Goal: Task Accomplishment & Management: Use online tool/utility

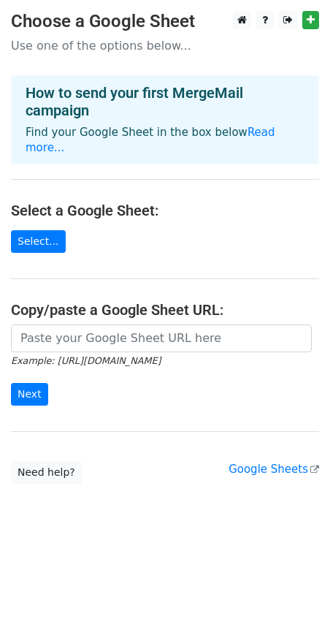
drag, startPoint x: 180, startPoint y: 194, endPoint x: 96, endPoint y: 172, distance: 86.8
click at [96, 172] on main "Choose a Google Sheet Use one of the options below... How to send your first Me…" at bounding box center [165, 247] width 330 height 473
drag, startPoint x: 239, startPoint y: 209, endPoint x: 242, endPoint y: 183, distance: 25.7
click at [242, 183] on main "Choose a Google Sheet Use one of the options below... How to send your first Me…" at bounding box center [165, 247] width 330 height 473
drag, startPoint x: 245, startPoint y: 202, endPoint x: 235, endPoint y: 148, distance: 55.9
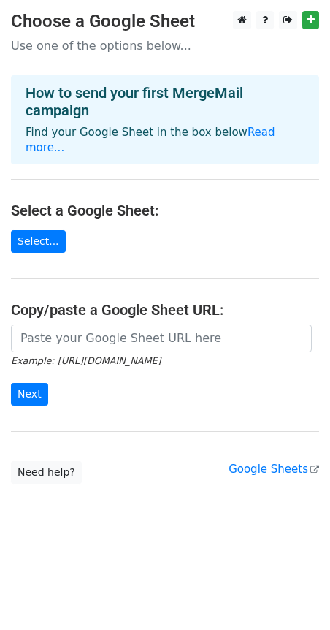
click at [235, 148] on p "Find your Google Sheet in the box below Read more..." at bounding box center [165, 140] width 279 height 31
click at [45, 245] on link "Select..." at bounding box center [38, 241] width 55 height 23
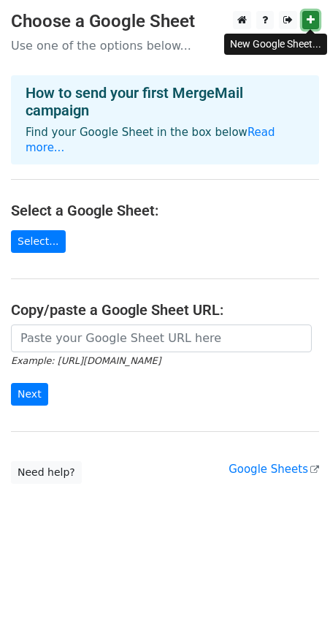
click at [313, 22] on icon at bounding box center [311, 20] width 8 height 10
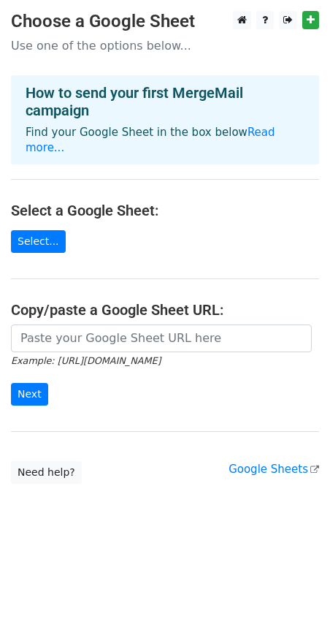
click at [218, 176] on main "Choose a Google Sheet Use one of the options below... How to send your first Me…" at bounding box center [165, 247] width 330 height 473
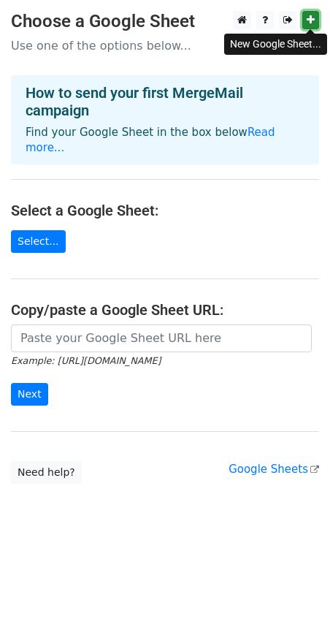
click at [310, 23] on icon at bounding box center [311, 20] width 8 height 10
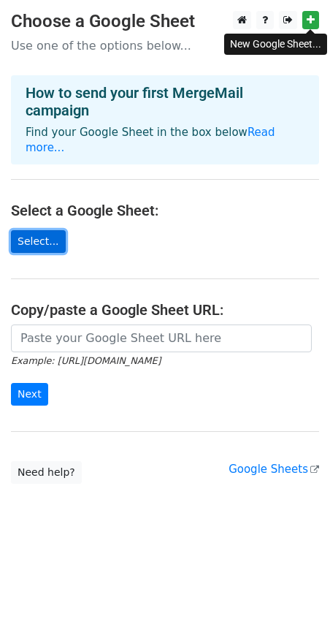
click at [47, 243] on link "Select..." at bounding box center [38, 241] width 55 height 23
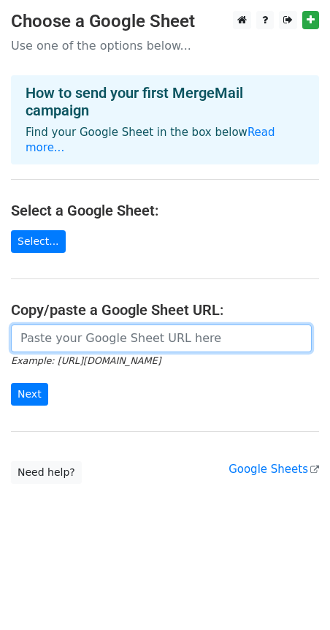
click at [145, 340] on input "url" at bounding box center [161, 338] width 301 height 28
paste input "https://docs.google.com/spreadsheets/d/1G0_OVWiSq4apkduCmVKapwMwoClm3cnpxtSqawX…"
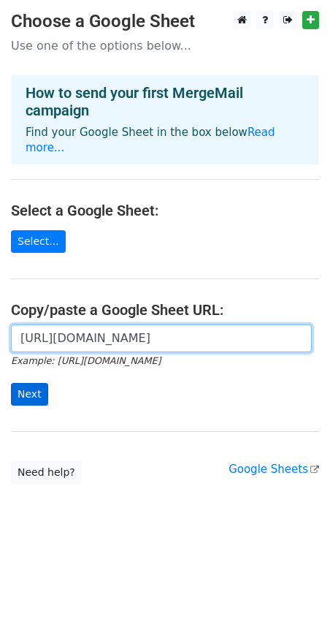
type input "https://docs.google.com/spreadsheets/d/1G0_OVWiSq4apkduCmVKapwMwoClm3cnpxtSqawX…"
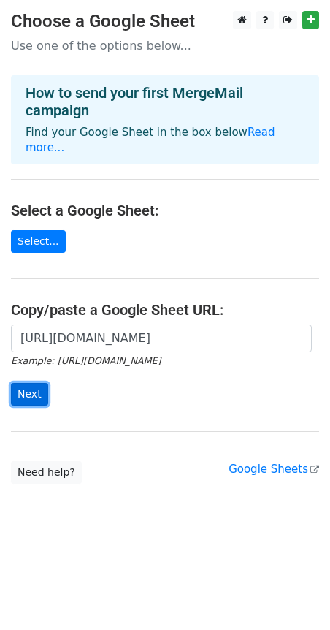
scroll to position [0, 0]
click at [32, 398] on input "Next" at bounding box center [29, 394] width 37 height 23
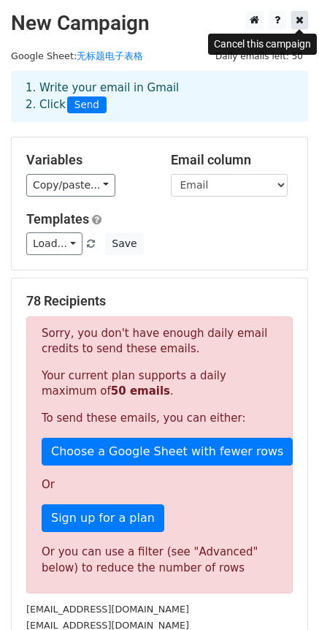
click at [305, 16] on link at bounding box center [299, 20] width 17 height 18
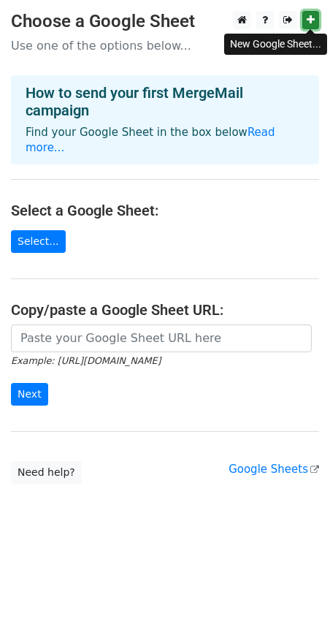
click at [306, 24] on link at bounding box center [310, 20] width 17 height 18
click at [161, 355] on small "Example: [URL][DOMAIN_NAME]" at bounding box center [86, 360] width 150 height 11
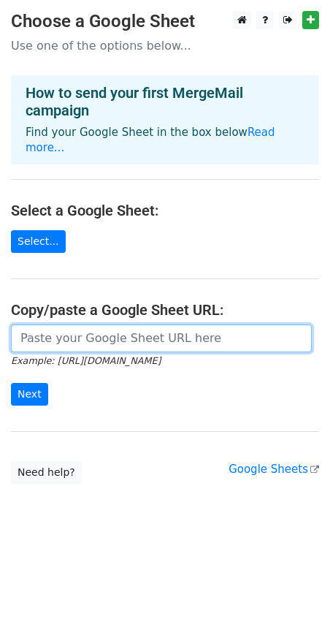
click at [99, 336] on input "url" at bounding box center [161, 338] width 301 height 28
paste input "https://docs.google.com/spreadsheets/d/1G0_OVWiSq4apkduCmVKapwMwoClm3cnpxtSqawX…"
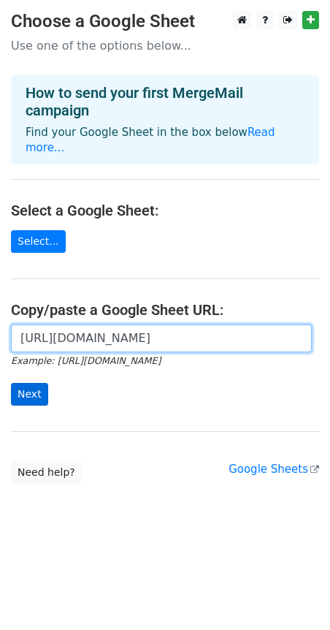
scroll to position [0, 384]
type input "https://docs.google.com/spreadsheets/d/1G0_OVWiSq4apkduCmVKapwMwoClm3cnpxtSqawX…"
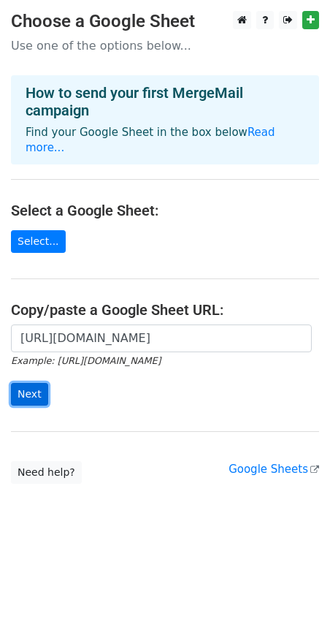
click at [15, 394] on input "Next" at bounding box center [29, 394] width 37 height 23
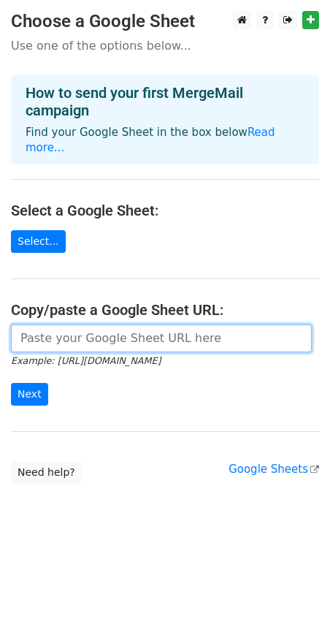
click at [97, 340] on input "url" at bounding box center [161, 338] width 301 height 28
paste input "[URL][DOMAIN_NAME]"
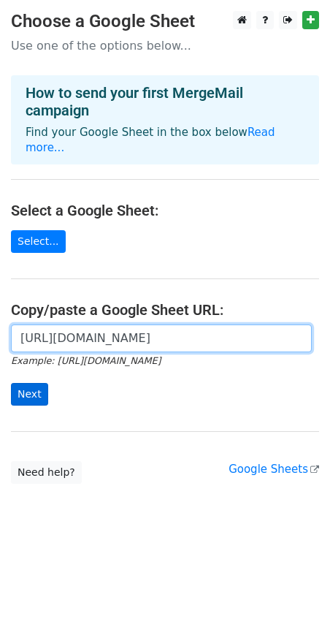
type input "[URL][DOMAIN_NAME]"
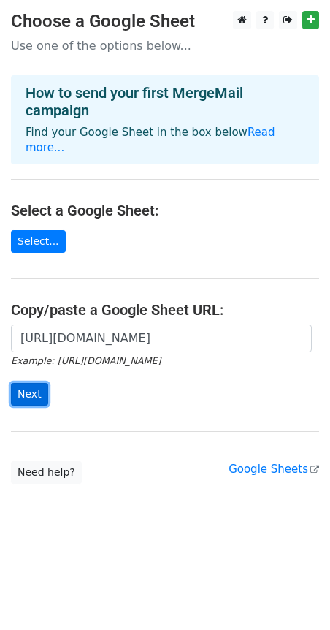
scroll to position [0, 0]
click at [37, 386] on input "Next" at bounding box center [29, 394] width 37 height 23
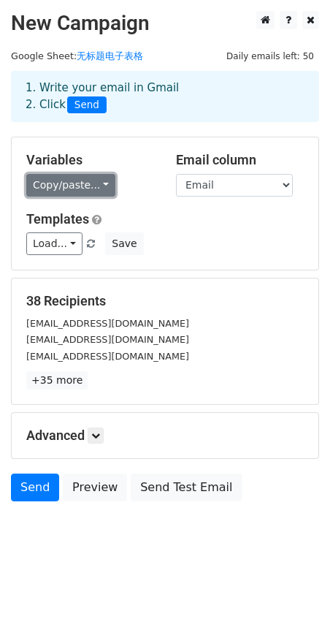
click at [95, 188] on link "Copy/paste..." at bounding box center [70, 185] width 89 height 23
click at [95, 186] on link "Copy/paste..." at bounding box center [70, 185] width 89 height 23
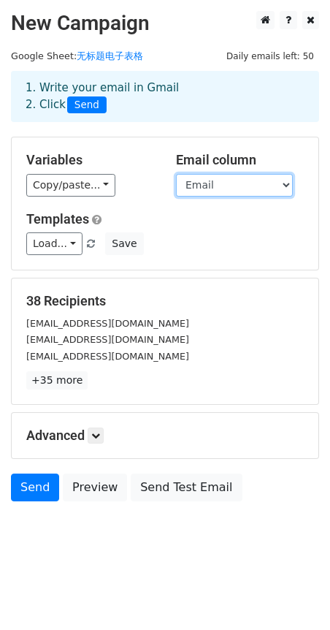
click at [226, 184] on select "Email" at bounding box center [234, 185] width 117 height 23
click at [227, 183] on select "Email" at bounding box center [234, 185] width 117 height 23
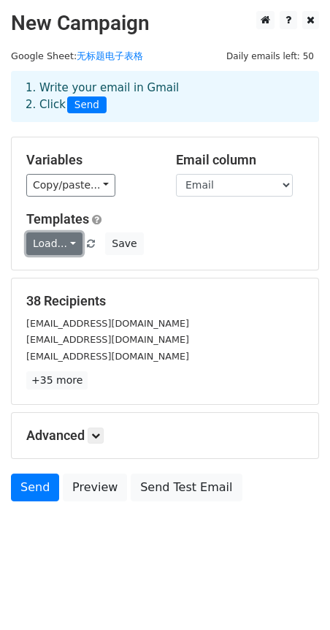
click at [68, 240] on link "Load..." at bounding box center [54, 243] width 56 height 23
click at [198, 245] on div "Load... No templates saved Save" at bounding box center [165, 243] width 300 height 23
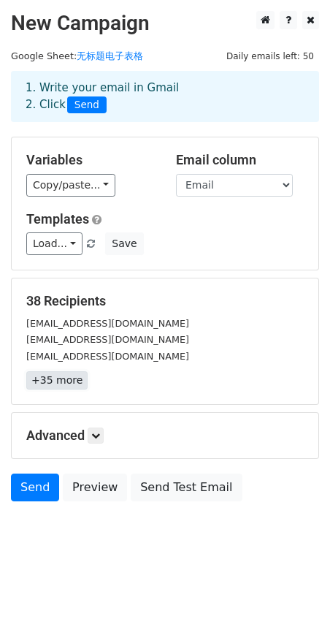
click at [72, 378] on link "+35 more" at bounding box center [56, 380] width 61 height 18
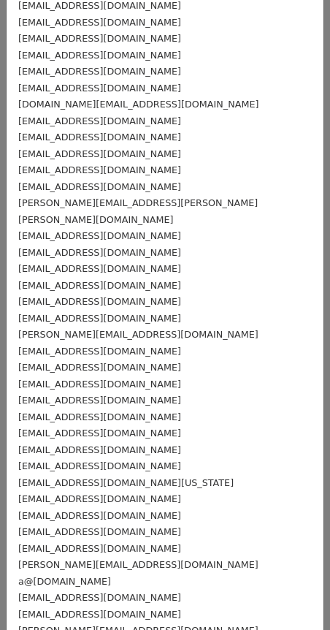
scroll to position [127, 0]
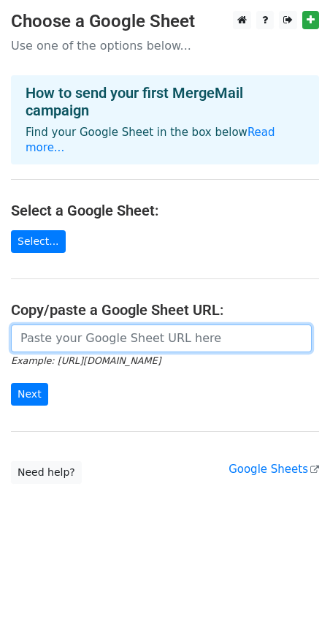
click at [64, 340] on input "url" at bounding box center [161, 338] width 301 height 28
paste input "[URL][DOMAIN_NAME]"
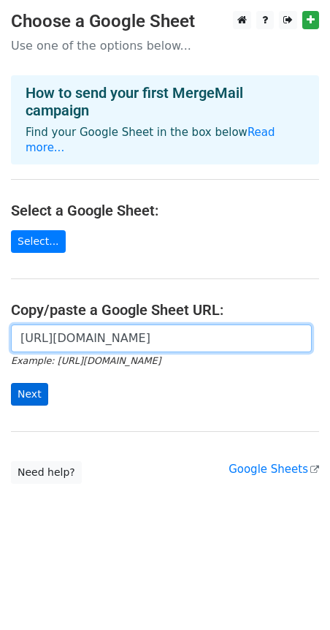
type input "[URL][DOMAIN_NAME]"
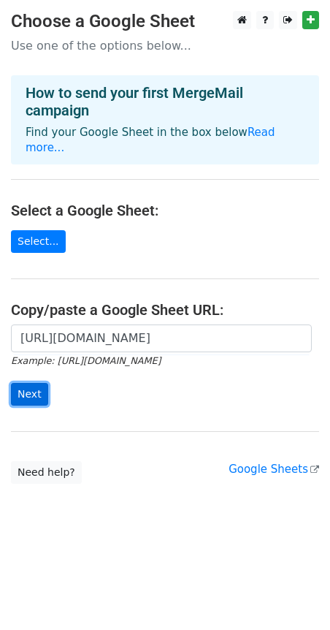
scroll to position [0, 0]
click at [43, 386] on input "Next" at bounding box center [29, 394] width 37 height 23
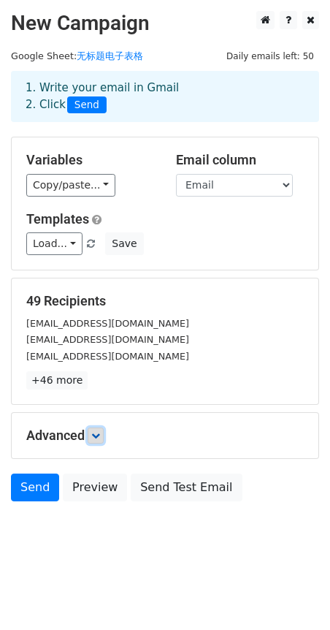
click at [97, 438] on icon at bounding box center [95, 435] width 9 height 9
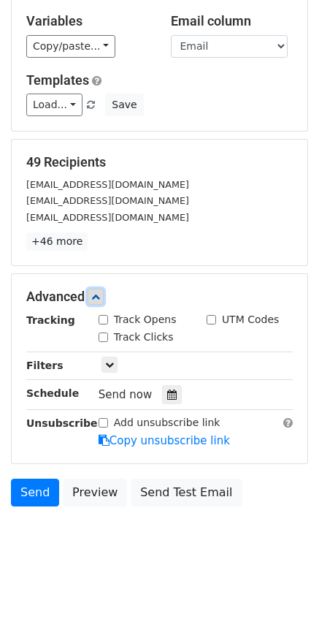
scroll to position [140, 0]
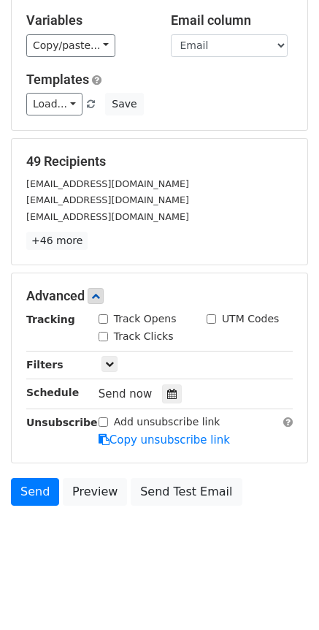
click at [158, 317] on label "Track Opens" at bounding box center [145, 318] width 63 height 15
click at [108, 317] on input "Track Opens" at bounding box center [103, 318] width 9 height 9
checkbox input "true"
click at [107, 335] on input "Track Clicks" at bounding box center [103, 336] width 9 height 9
checkbox input "true"
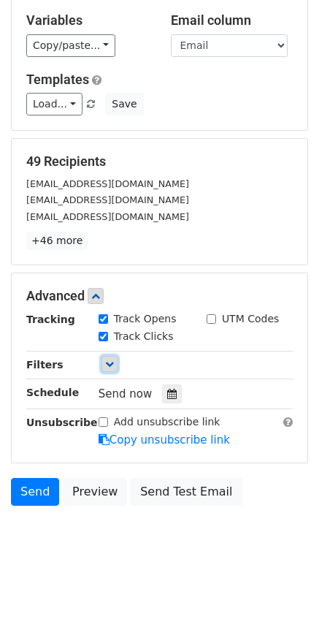
click at [102, 364] on link at bounding box center [110, 364] width 16 height 16
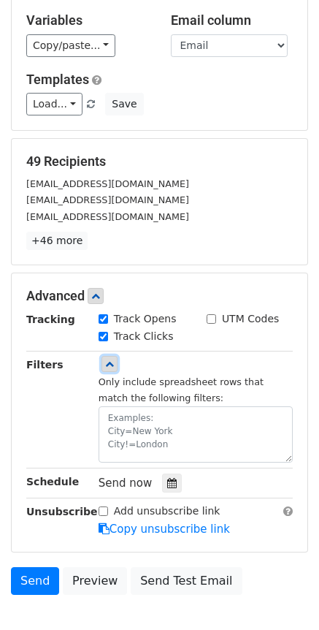
click at [105, 365] on icon at bounding box center [109, 363] width 9 height 9
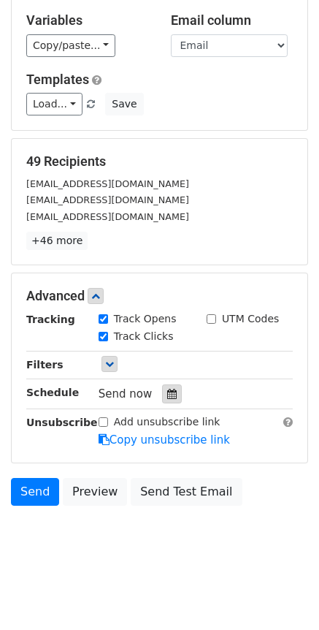
click at [172, 392] on icon at bounding box center [171, 394] width 9 height 10
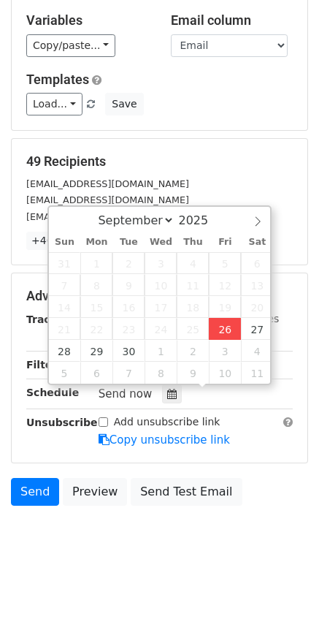
type input "2025-09-26 17:26"
type input "05"
type input "26"
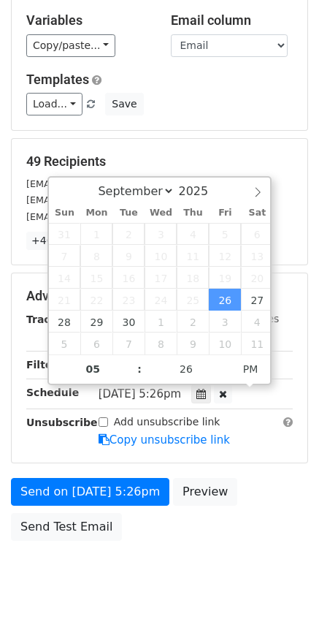
click at [204, 459] on div "Advanced Tracking Track Opens UTM Codes Track Clicks Filters Only include sprea…" at bounding box center [160, 367] width 296 height 189
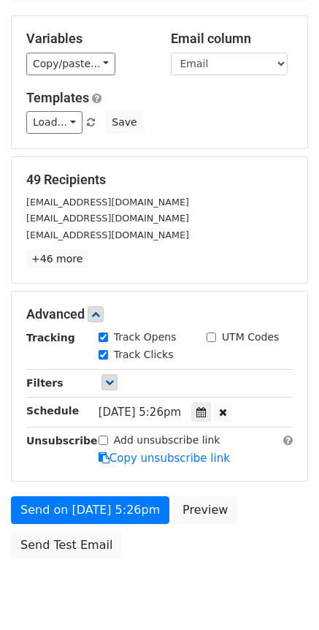
scroll to position [146, 0]
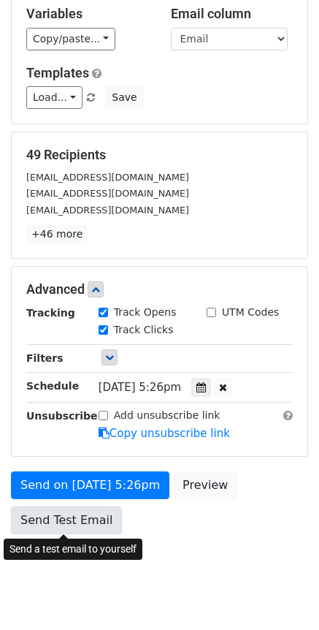
click at [37, 523] on link "Send Test Email" at bounding box center [66, 520] width 111 height 28
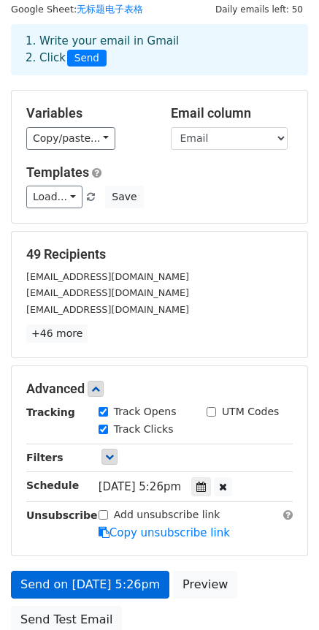
scroll to position [73, 0]
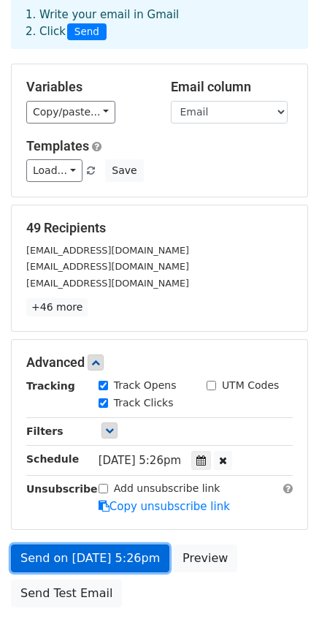
click at [107, 554] on link "Send on Sep 26 at 5:26pm" at bounding box center [90, 558] width 159 height 28
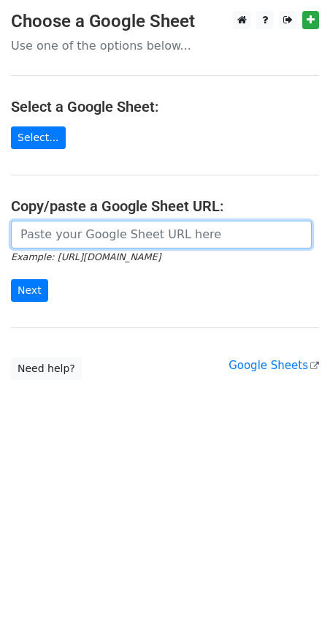
click at [134, 242] on input "url" at bounding box center [161, 235] width 301 height 28
type input "https://docs.google.com/spreadsheets/d/1G0_OVWiSq4apkduCmVKapwMwoClm3cnpxtSqawX…"
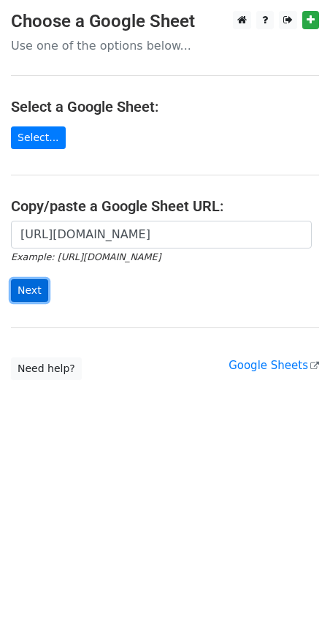
click at [39, 291] on input "Next" at bounding box center [29, 290] width 37 height 23
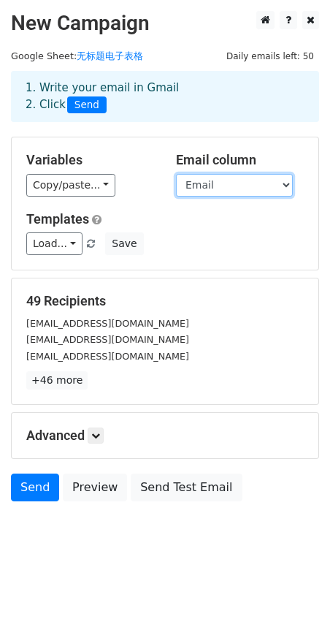
click at [280, 183] on select "Email" at bounding box center [234, 185] width 117 height 23
click at [281, 182] on select "Email" at bounding box center [234, 185] width 117 height 23
click at [93, 107] on span "Send" at bounding box center [86, 105] width 39 height 18
click at [89, 106] on span "Send" at bounding box center [86, 105] width 39 height 18
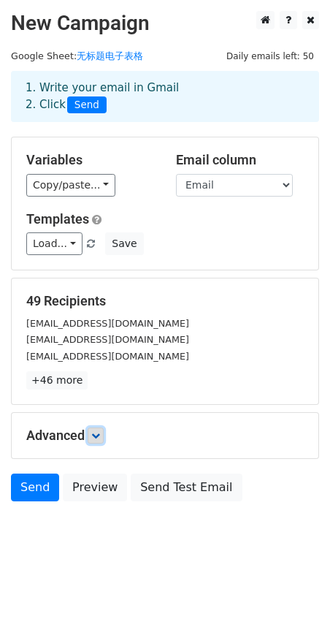
click at [97, 429] on link at bounding box center [96, 435] width 16 height 16
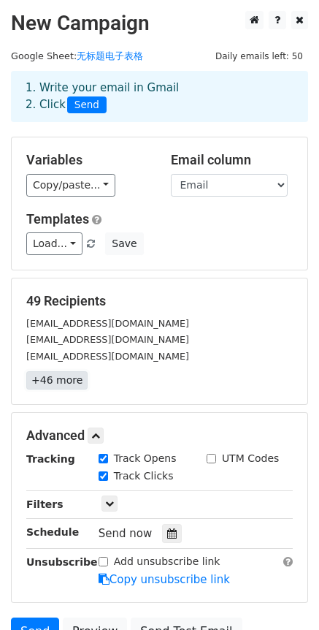
click at [64, 378] on link "+46 more" at bounding box center [56, 380] width 61 height 18
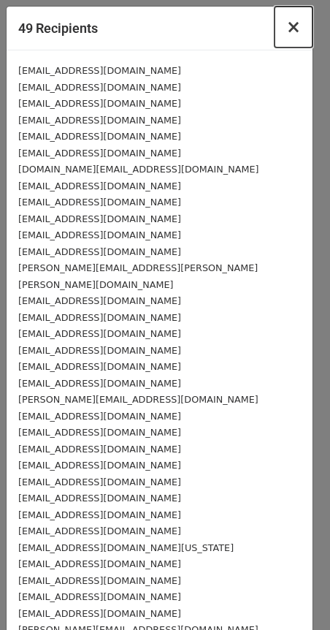
click at [286, 34] on span "×" at bounding box center [293, 27] width 15 height 20
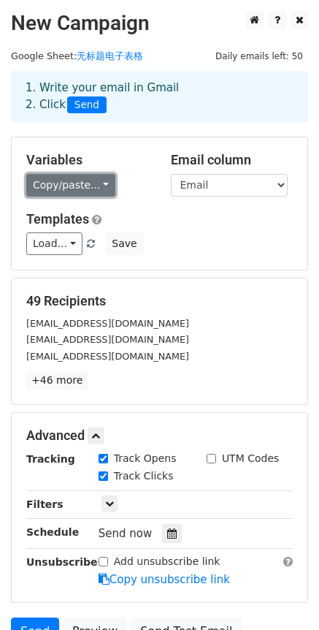
click at [104, 183] on link "Copy/paste..." at bounding box center [70, 185] width 89 height 23
click at [100, 184] on link "Copy/paste..." at bounding box center [70, 185] width 89 height 23
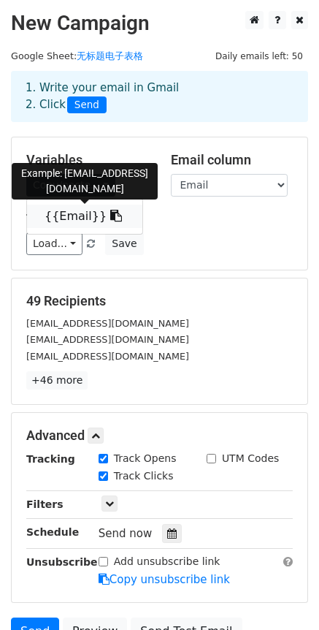
click at [69, 215] on link "{{Email}}" at bounding box center [84, 216] width 115 height 23
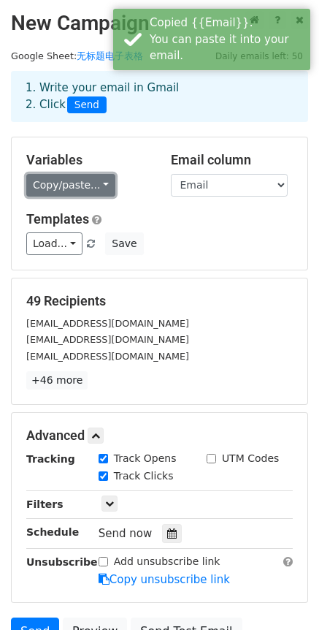
click at [101, 186] on link "Copy/paste..." at bounding box center [70, 185] width 89 height 23
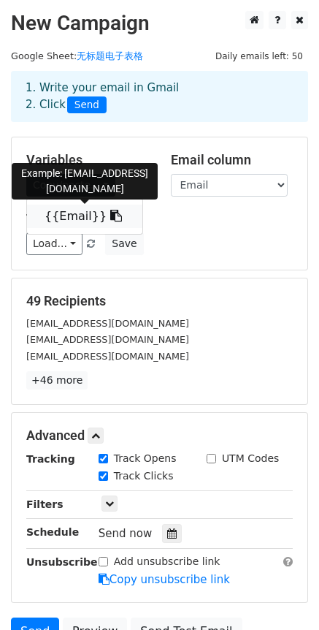
click at [110, 215] on icon at bounding box center [116, 216] width 12 height 12
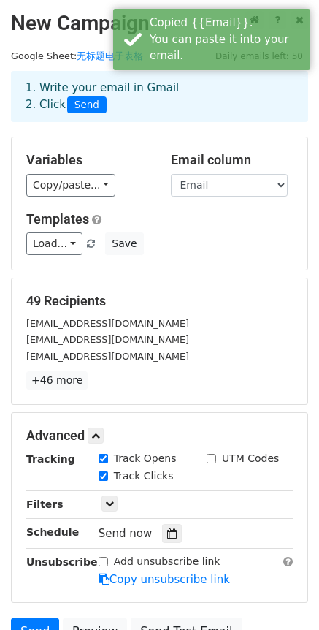
click at [145, 193] on div "Copy/paste... {{Email}}" at bounding box center [87, 185] width 123 height 23
click at [54, 238] on link "Load..." at bounding box center [54, 243] width 56 height 23
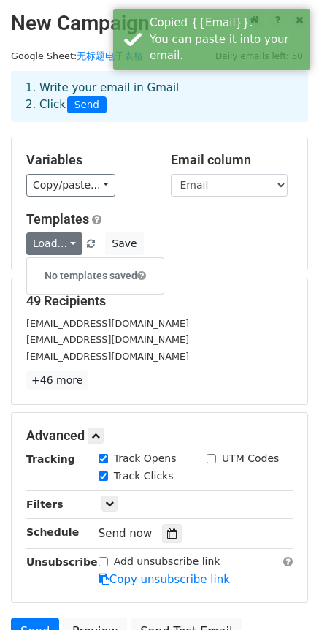
click at [142, 231] on div "Templates Load... No templates saved Save" at bounding box center [159, 233] width 289 height 45
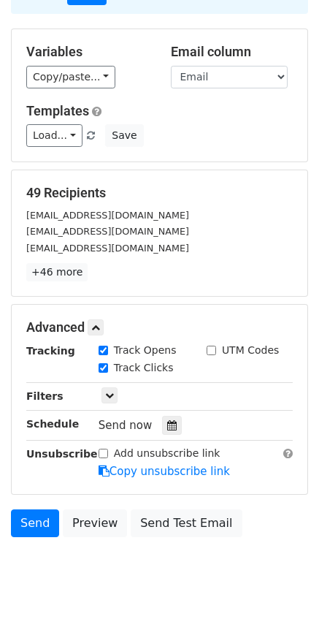
scroll to position [140, 0]
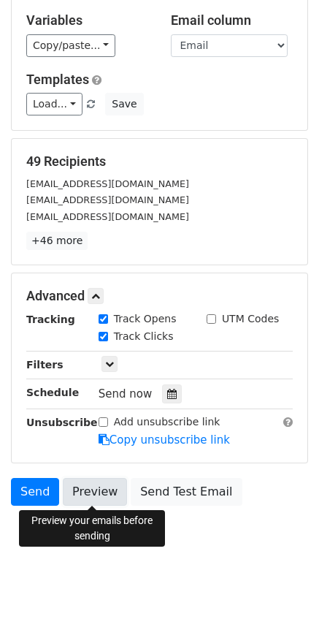
click at [79, 498] on link "Preview" at bounding box center [95, 492] width 64 height 28
click at [111, 487] on link "Preview" at bounding box center [95, 492] width 64 height 28
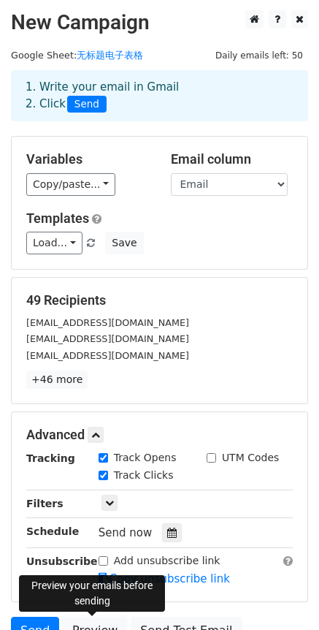
scroll to position [0, 0]
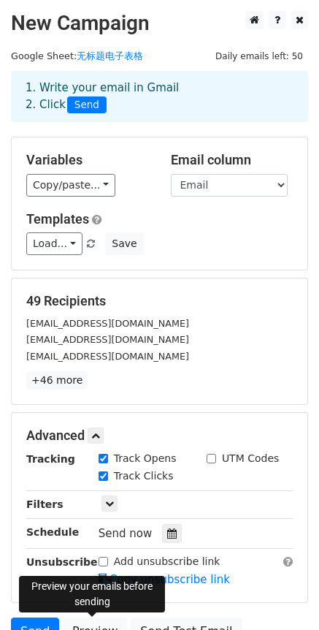
click at [262, 57] on span "Daily emails left: 50" at bounding box center [259, 56] width 98 height 16
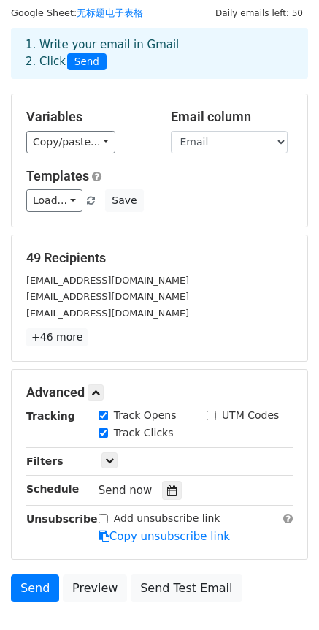
scroll to position [140, 0]
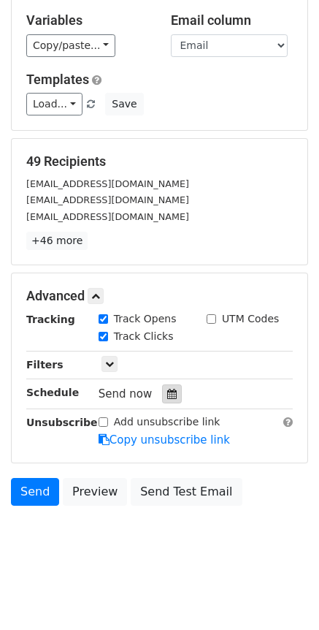
click at [167, 398] on icon at bounding box center [171, 394] width 9 height 10
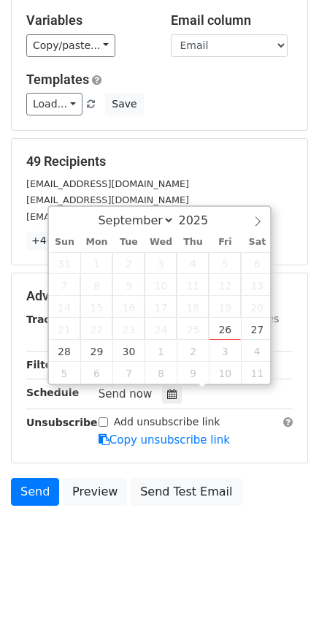
click at [286, 384] on div "Send now" at bounding box center [196, 394] width 216 height 20
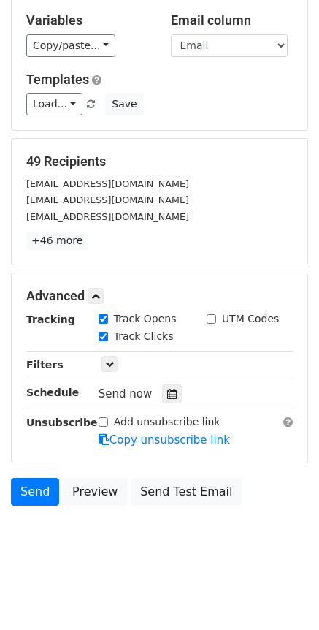
drag, startPoint x: 148, startPoint y: 545, endPoint x: 67, endPoint y: 545, distance: 80.4
click at [67, 545] on body "New Campaign Daily emails left: 50 Google Sheet: 无标题电子表格 1. Write your email in…" at bounding box center [159, 221] width 319 height 700
drag, startPoint x: 103, startPoint y: 545, endPoint x: 105, endPoint y: 570, distance: 24.9
click at [105, 570] on body "New Campaign Daily emails left: 50 Google Sheet: 无标题电子表格 1. Write your email in…" at bounding box center [159, 221] width 319 height 700
click at [54, 104] on link "Load..." at bounding box center [54, 104] width 56 height 23
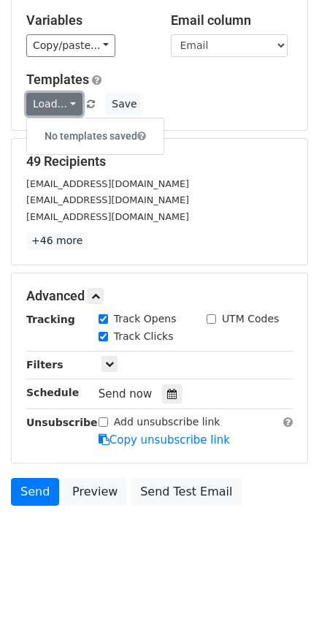
click at [54, 104] on link "Load..." at bounding box center [54, 104] width 56 height 23
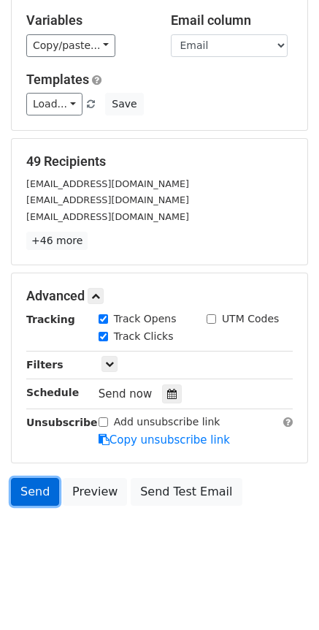
click at [41, 491] on link "Send" at bounding box center [35, 492] width 48 height 28
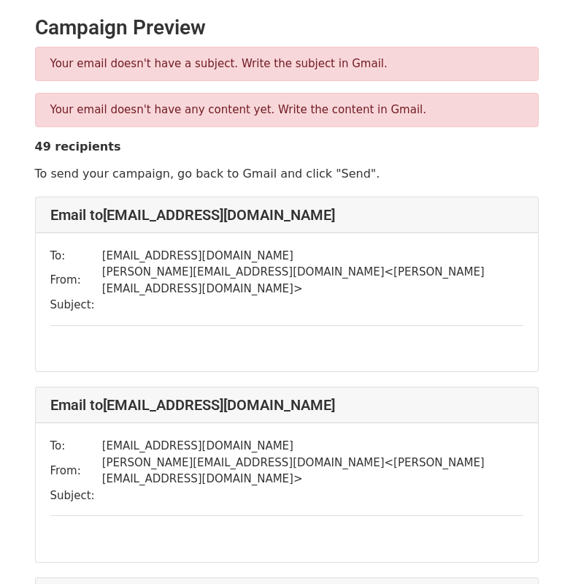
drag, startPoint x: 450, startPoint y: 245, endPoint x: 366, endPoint y: 248, distance: 84.1
click at [366, 248] on td "[EMAIL_ADDRESS][DOMAIN_NAME]" at bounding box center [313, 256] width 422 height 17
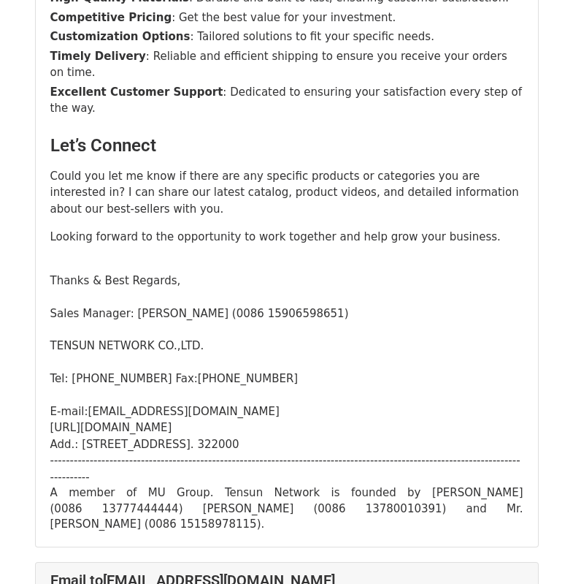
scroll to position [3653, 0]
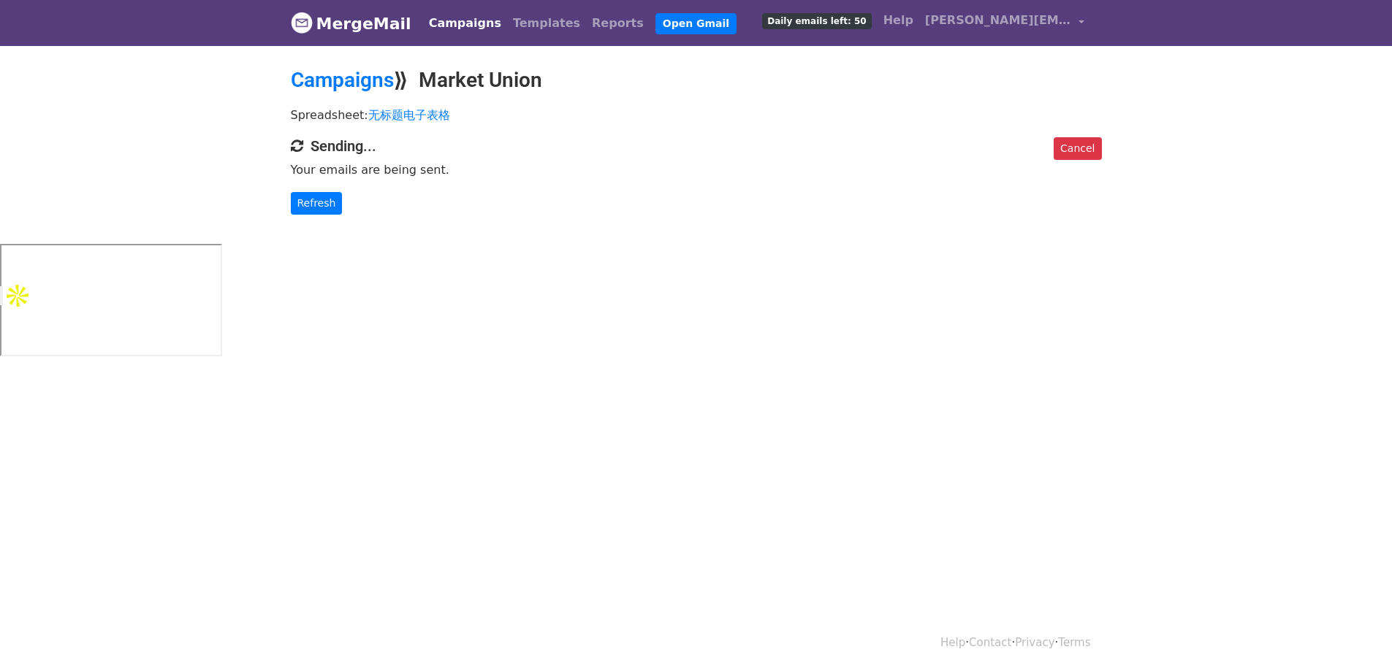
drag, startPoint x: 617, startPoint y: 169, endPoint x: 542, endPoint y: 165, distance: 74.6
click at [542, 165] on p "Your emails are being sent." at bounding box center [696, 169] width 811 height 15
drag, startPoint x: 612, startPoint y: 169, endPoint x: 558, endPoint y: 170, distance: 54.1
click at [558, 170] on p "Your emails are being sent." at bounding box center [696, 169] width 811 height 15
drag, startPoint x: 558, startPoint y: 170, endPoint x: 498, endPoint y: 169, distance: 59.9
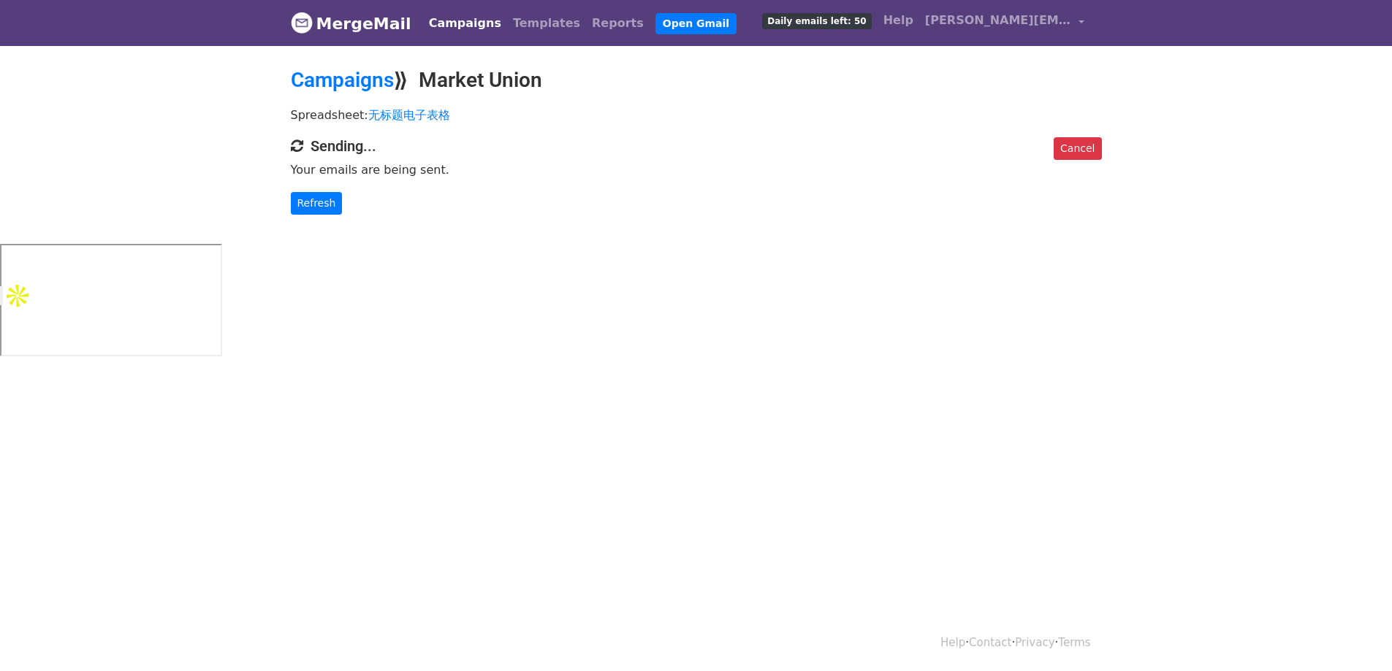
click at [493, 170] on p "Your emails are being sent." at bounding box center [696, 169] width 811 height 15
drag, startPoint x: 550, startPoint y: 177, endPoint x: 523, endPoint y: 182, distance: 27.5
click at [517, 178] on div "Cancel Sending... Your emails are being sent. Refresh" at bounding box center [696, 175] width 833 height 77
drag, startPoint x: 576, startPoint y: 163, endPoint x: 470, endPoint y: 170, distance: 106.2
click at [470, 170] on p "Your emails are being sent." at bounding box center [696, 169] width 811 height 15
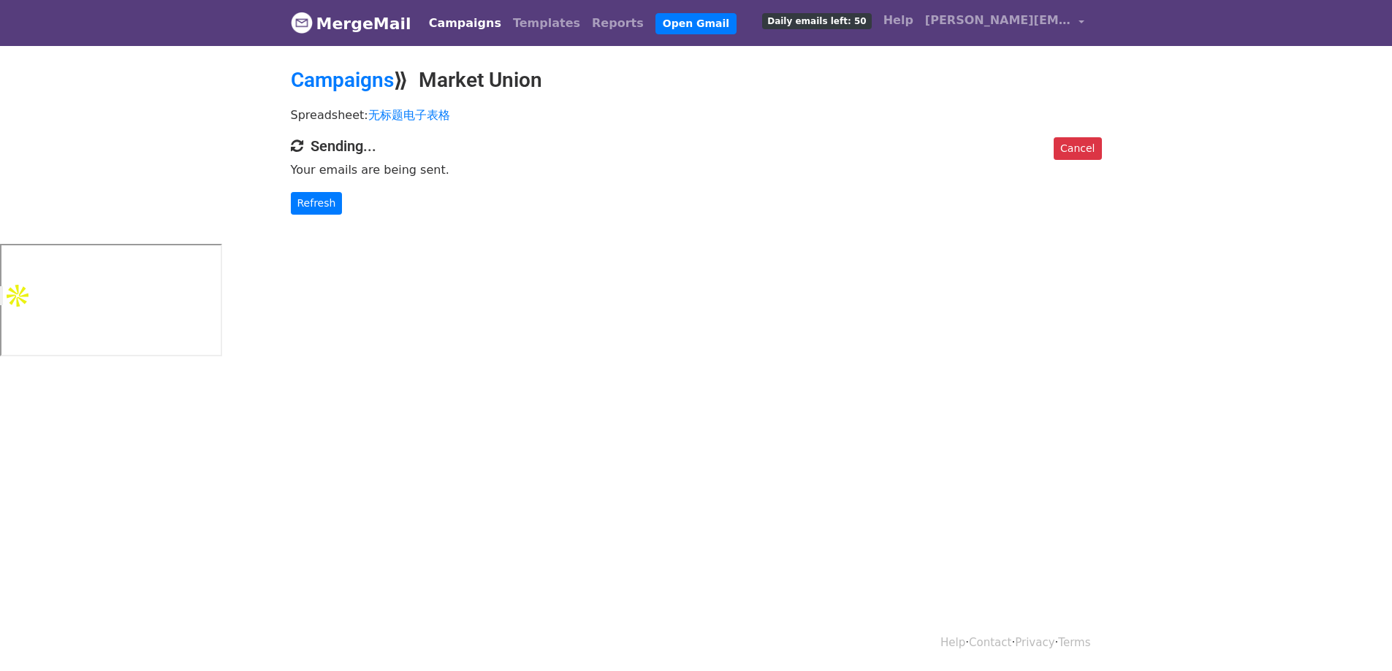
drag, startPoint x: 913, startPoint y: 196, endPoint x: 834, endPoint y: 193, distance: 79.0
click at [834, 193] on p "Refresh" at bounding box center [696, 203] width 811 height 23
click at [778, 196] on p "Refresh" at bounding box center [696, 203] width 811 height 23
drag, startPoint x: 792, startPoint y: 197, endPoint x: 553, endPoint y: 199, distance: 238.9
click at [734, 192] on p "Refresh" at bounding box center [696, 203] width 811 height 23
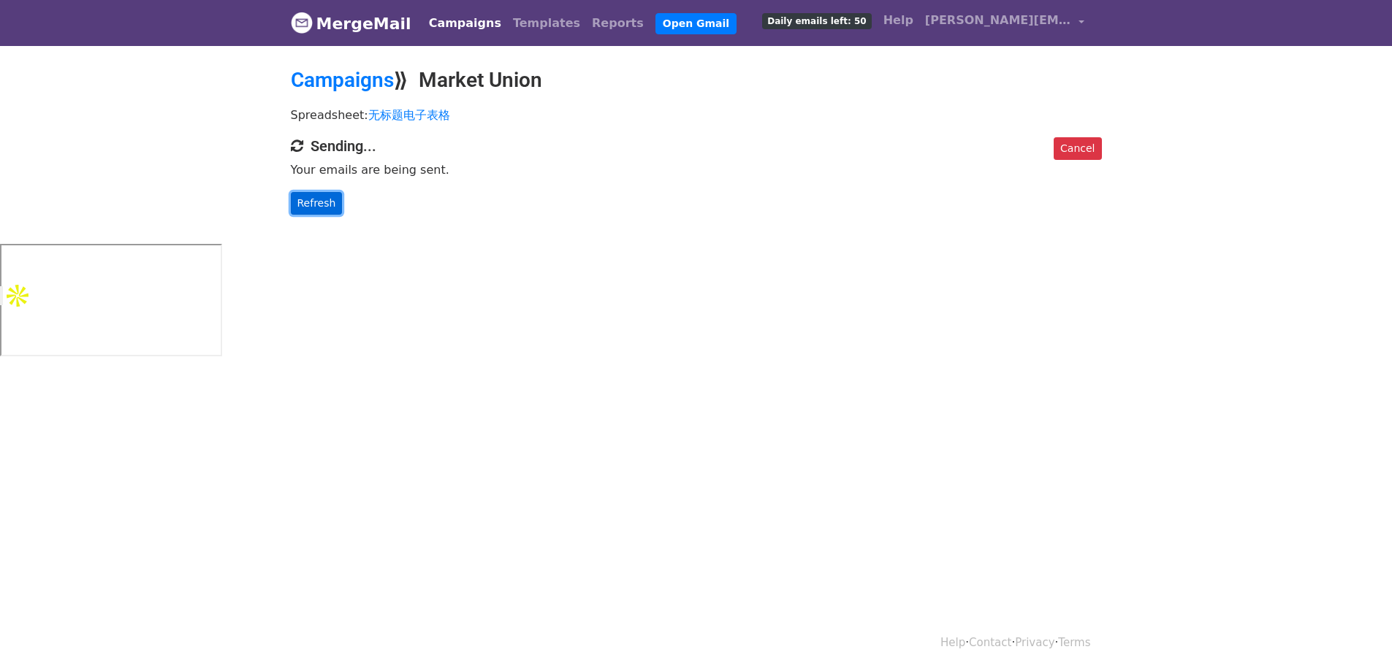
click at [316, 199] on link "Refresh" at bounding box center [317, 203] width 52 height 23
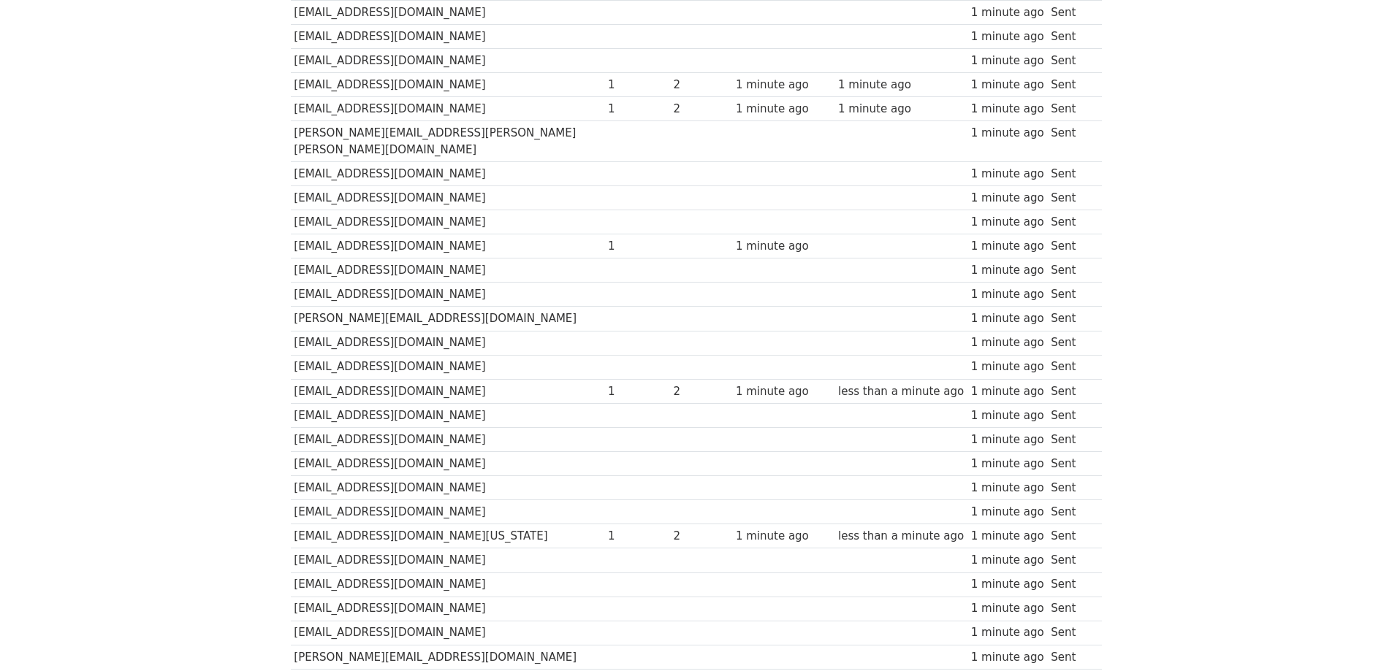
scroll to position [438, 0]
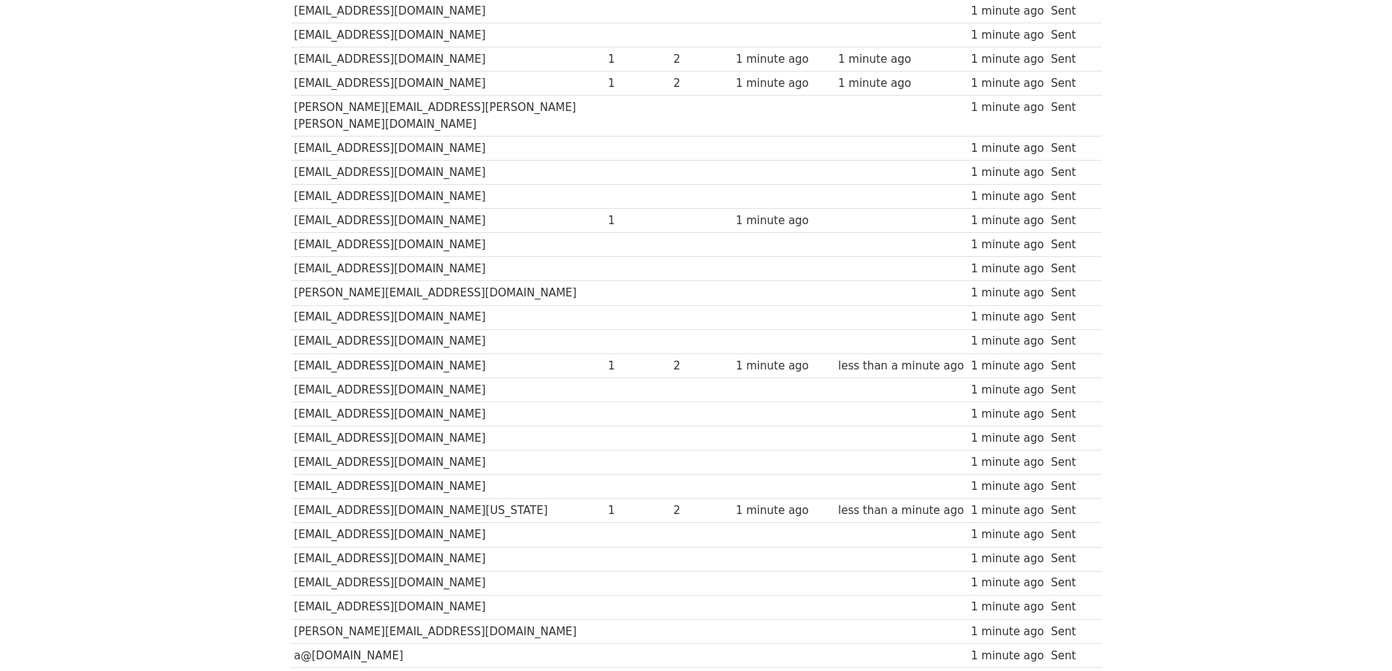
click at [145, 368] on body "MergeMail Campaigns Templates Reports Open Gmail Daily emails left: 1 Help [PER…" at bounding box center [696, 392] width 1392 height 1661
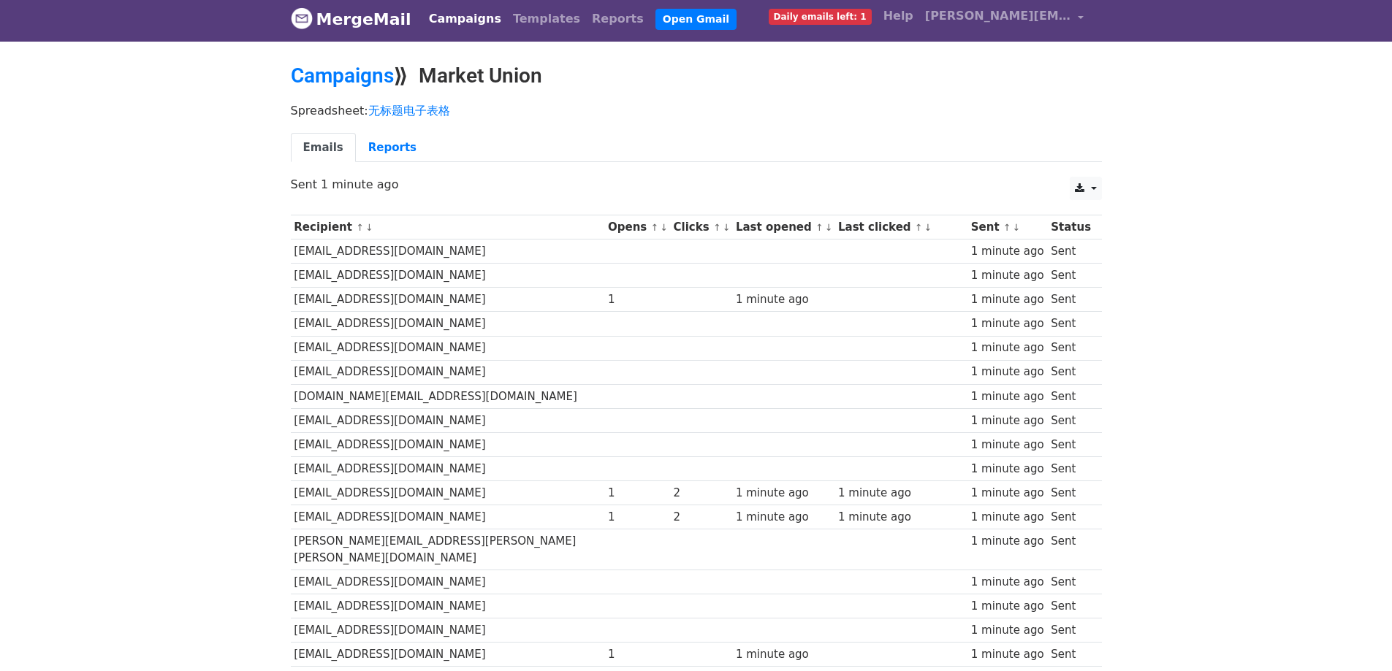
scroll to position [0, 0]
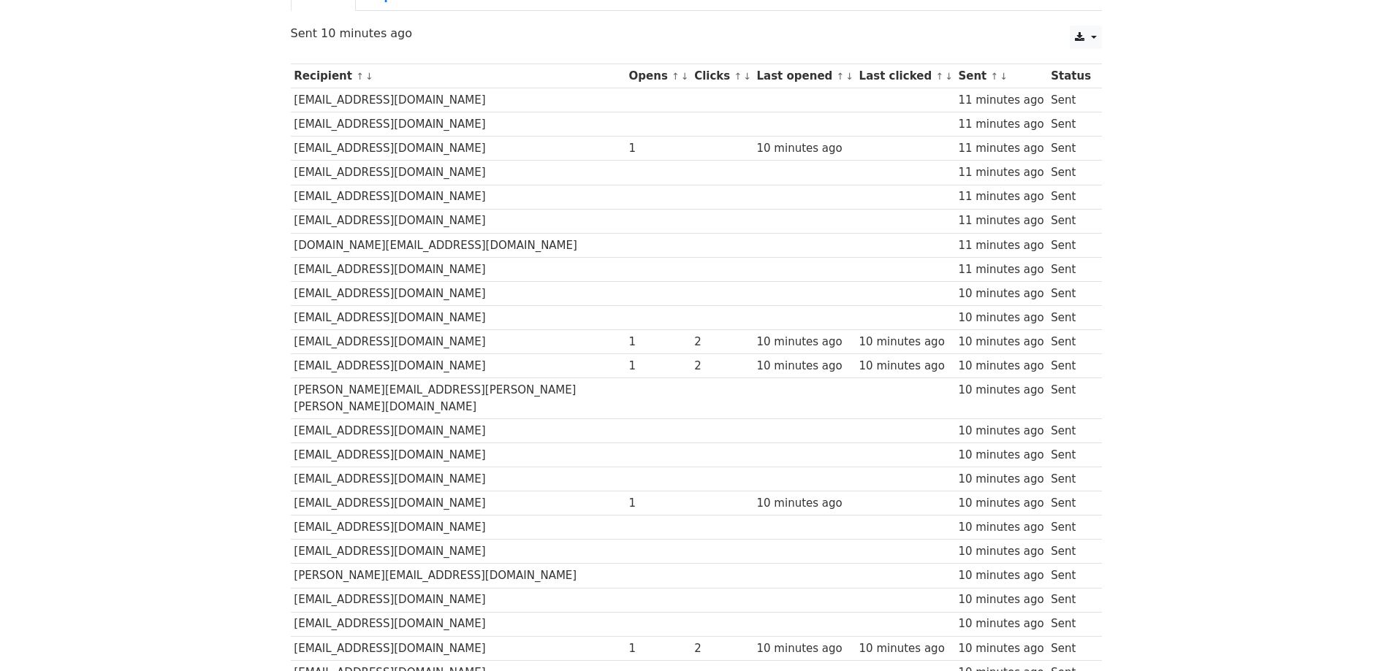
scroll to position [9, 0]
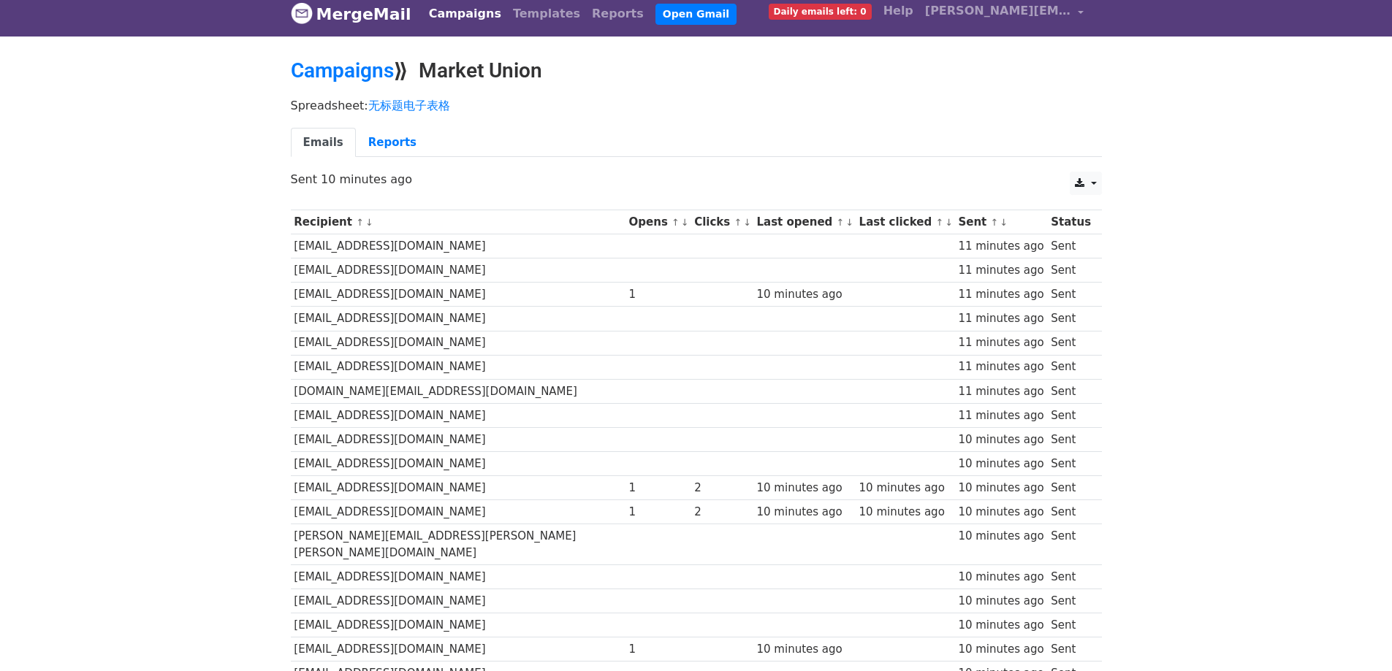
drag, startPoint x: 124, startPoint y: 431, endPoint x: 133, endPoint y: 430, distance: 8.9
drag, startPoint x: 236, startPoint y: 251, endPoint x: 192, endPoint y: 246, distance: 44.1
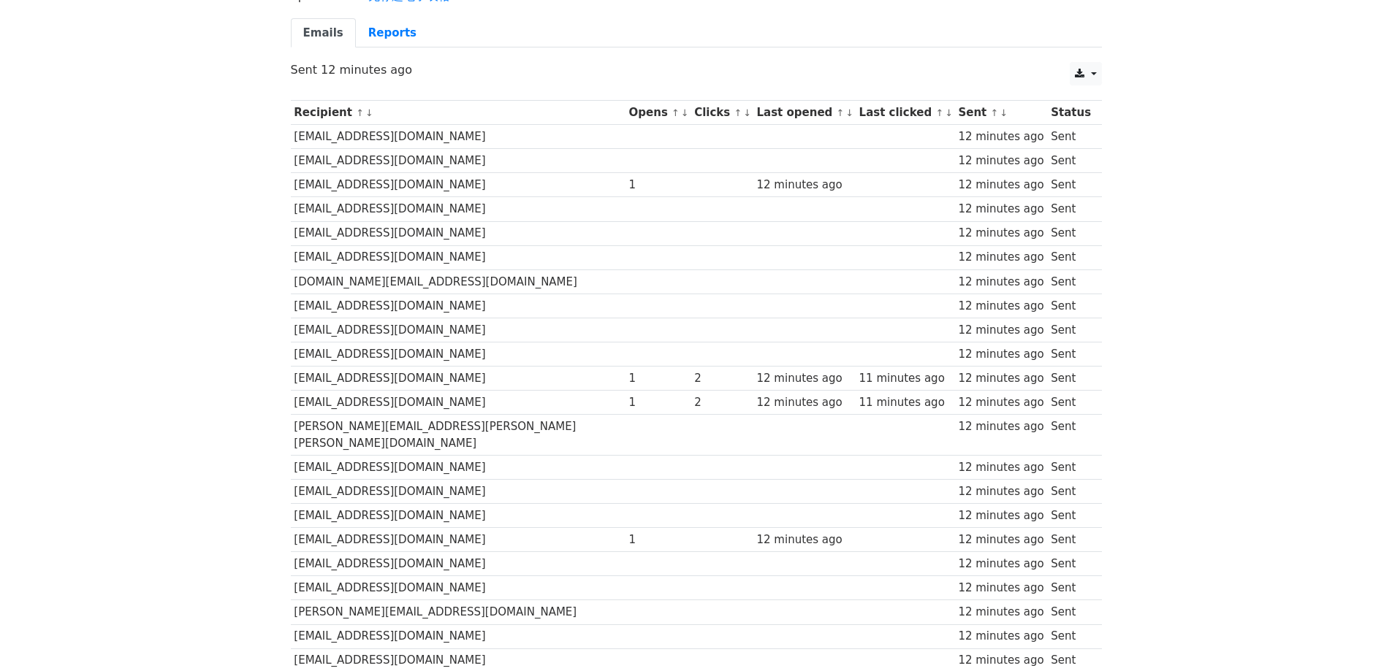
scroll to position [375, 0]
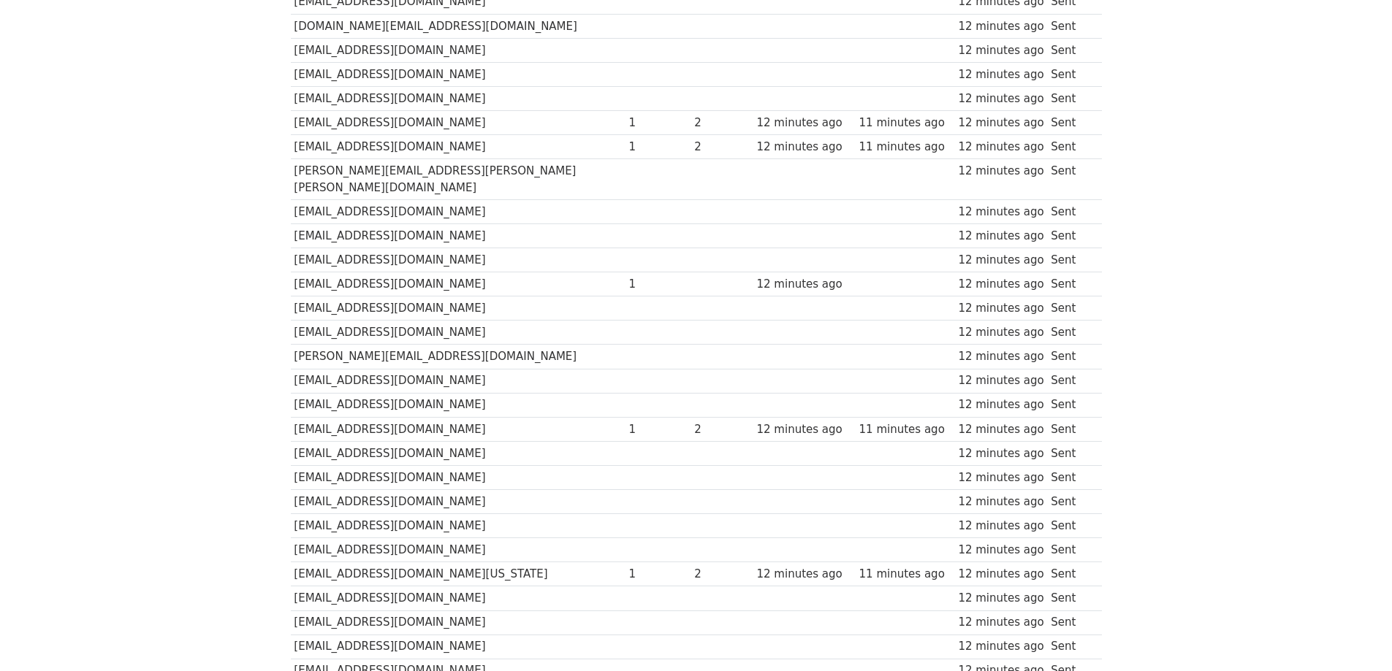
drag, startPoint x: 202, startPoint y: 243, endPoint x: 181, endPoint y: 240, distance: 21.3
click at [181, 240] on body "MergeMail Campaigns Templates Reports Open Gmail Daily emails left: 0 Help davi…" at bounding box center [696, 382] width 1392 height 1514
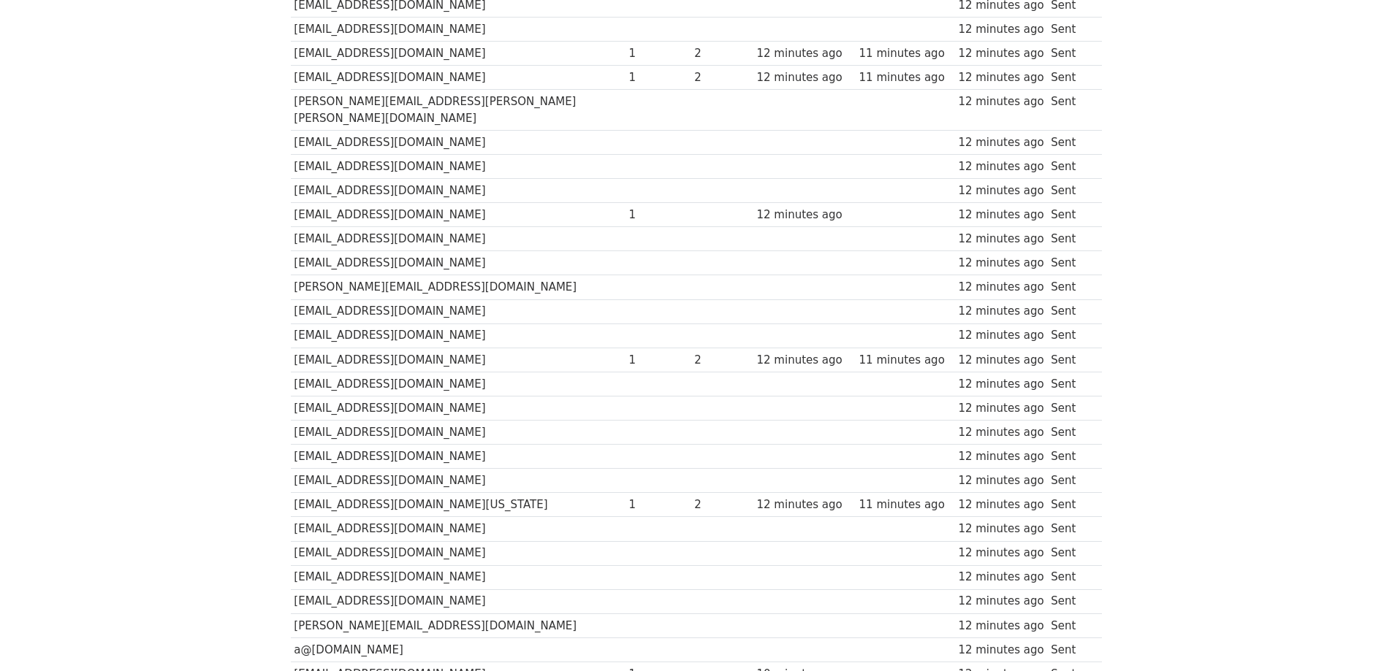
scroll to position [448, 0]
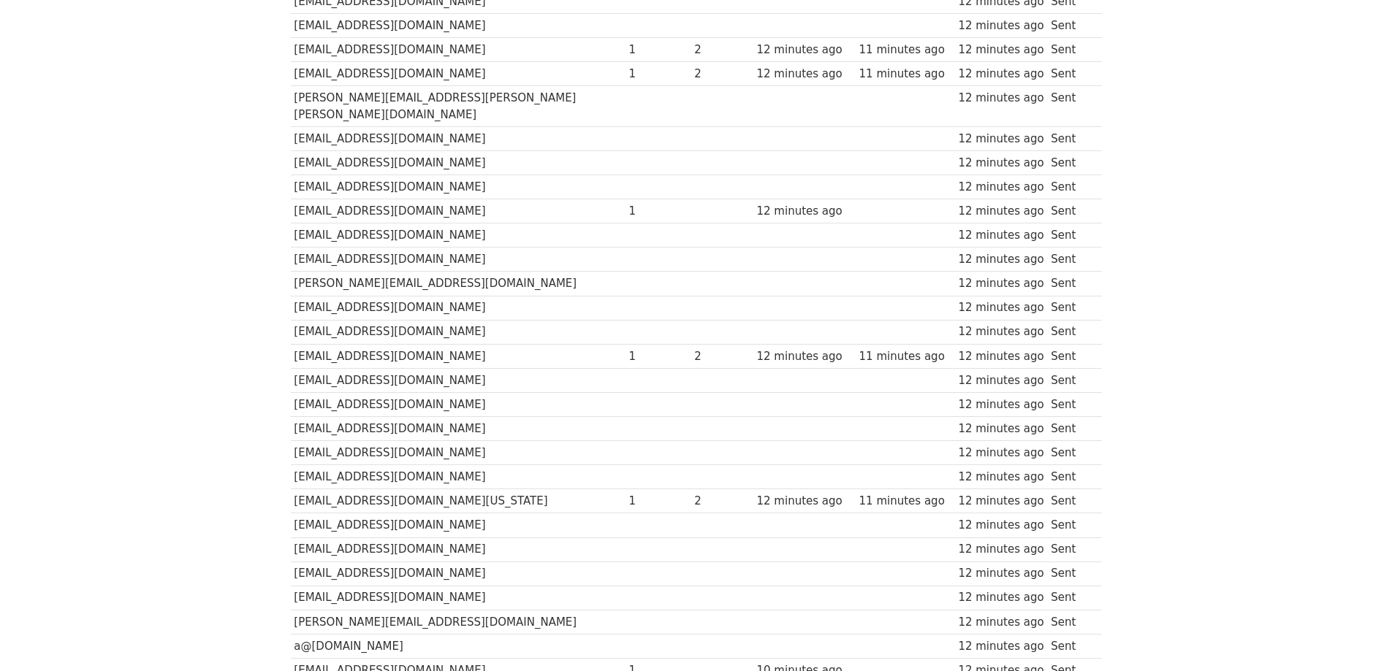
drag, startPoint x: 185, startPoint y: 243, endPoint x: 120, endPoint y: 245, distance: 65.0
click at [120, 245] on body "MergeMail Campaigns Templates Reports Open Gmail Daily emails left: 0 Help davi…" at bounding box center [696, 309] width 1392 height 1514
click at [153, 256] on body "MergeMail Campaigns Templates Reports Open Gmail Daily emails left: 0 Help davi…" at bounding box center [696, 382] width 1392 height 1661
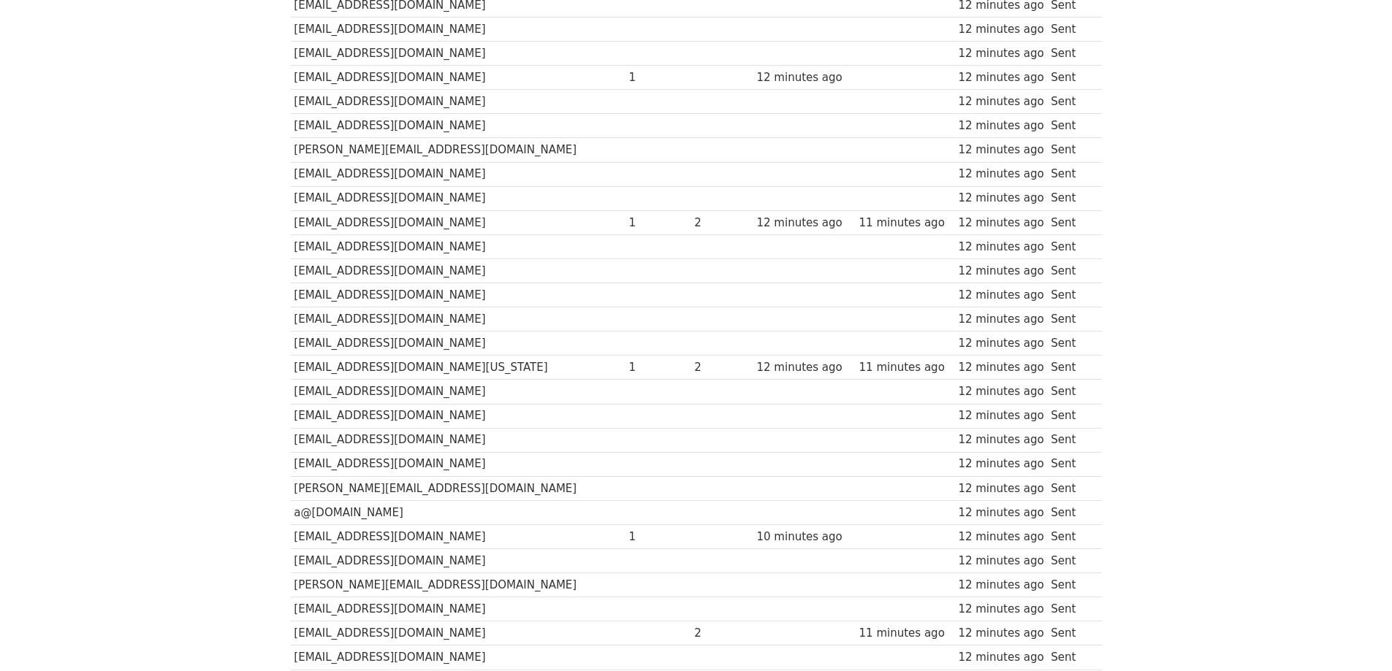
scroll to position [594, 0]
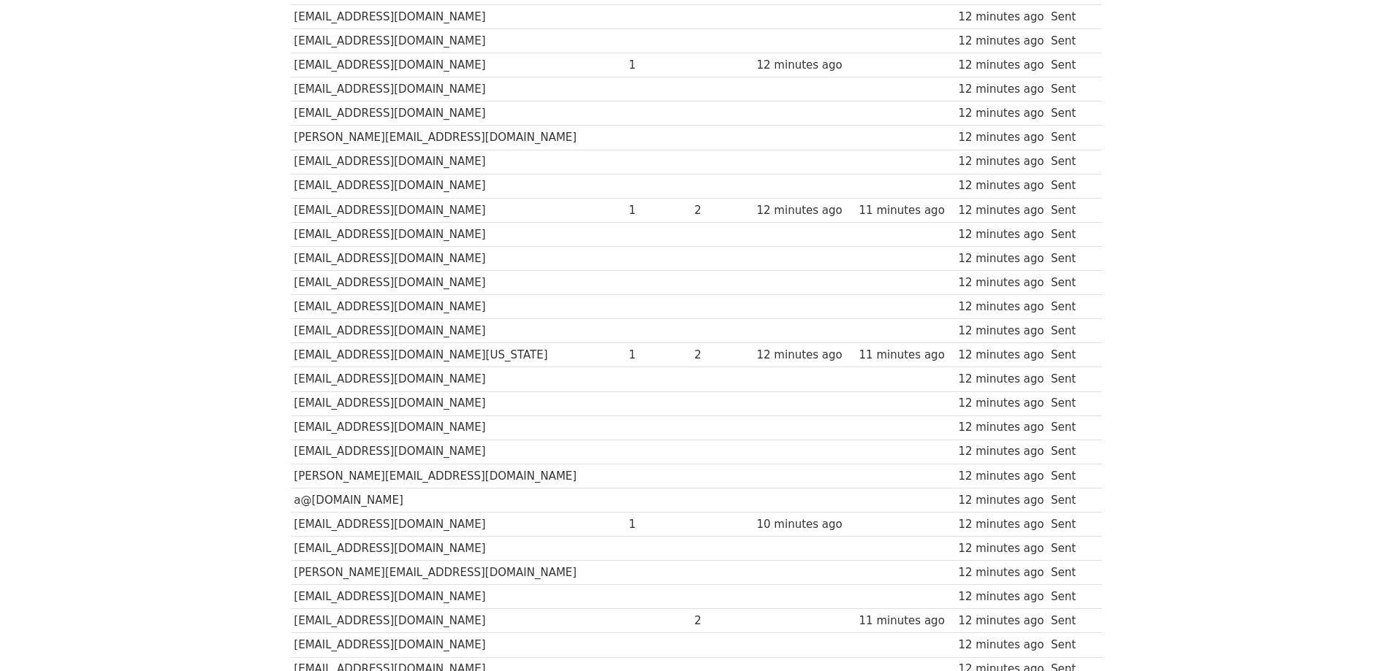
drag, startPoint x: 159, startPoint y: 261, endPoint x: 131, endPoint y: 266, distance: 28.2
click at [131, 266] on body "MergeMail Campaigns Templates Reports Open Gmail Daily emails left: 0 Help davi…" at bounding box center [696, 236] width 1392 height 1661
drag, startPoint x: 159, startPoint y: 277, endPoint x: 132, endPoint y: 275, distance: 27.1
click at [132, 275] on body "MergeMail Campaigns Templates Reports Open Gmail Daily emails left: 0 Help davi…" at bounding box center [696, 236] width 1392 height 1661
drag, startPoint x: 141, startPoint y: 282, endPoint x: 117, endPoint y: 275, distance: 25.0
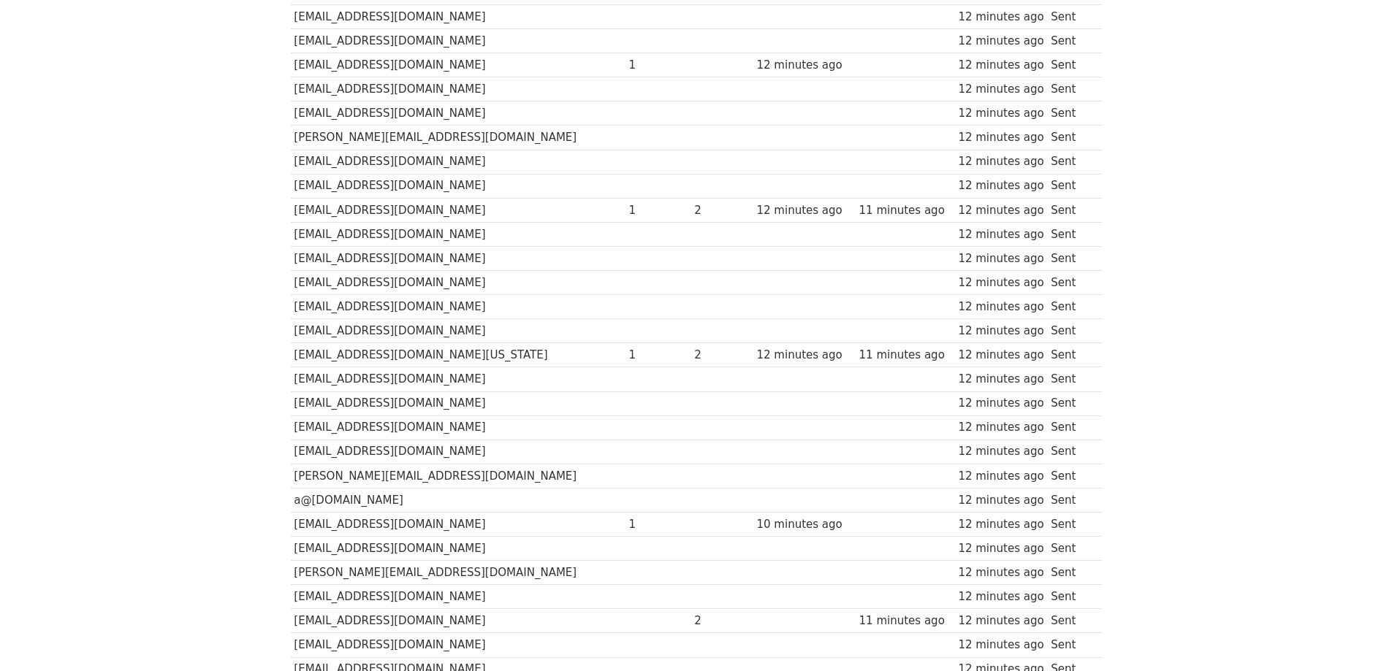
click at [117, 275] on body "MergeMail Campaigns Templates Reports Open Gmail Daily emails left: 0 Help davi…" at bounding box center [696, 236] width 1392 height 1661
drag, startPoint x: 105, startPoint y: 278, endPoint x: 61, endPoint y: 267, distance: 45.2
click at [61, 267] on body "MergeMail Campaigns Templates Reports Open Gmail Daily emails left: 0 Help davi…" at bounding box center [696, 236] width 1392 height 1661
drag, startPoint x: 145, startPoint y: 291, endPoint x: 62, endPoint y: 291, distance: 82.6
click at [62, 291] on body "MergeMail Campaigns Templates Reports Open Gmail Daily emails left: 0 Help davi…" at bounding box center [696, 236] width 1392 height 1661
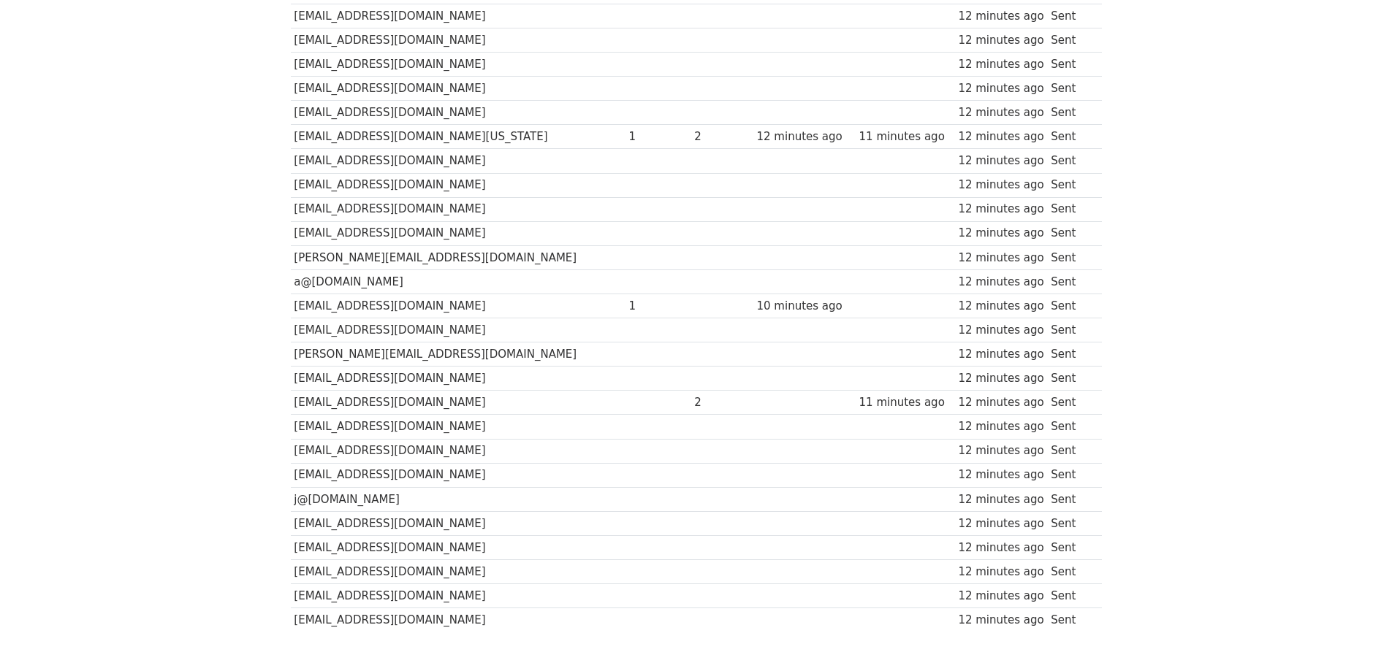
scroll to position [813, 0]
drag, startPoint x: 133, startPoint y: 288, endPoint x: 100, endPoint y: 286, distance: 32.9
click at [100, 286] on body "MergeMail Campaigns Templates Reports Open Gmail Daily emails left: 0 Help davi…" at bounding box center [696, 17] width 1392 height 1661
click at [186, 492] on body "MergeMail Campaigns Templates Reports Open Gmail Daily emails left: 0 Help davi…" at bounding box center [696, 17] width 1392 height 1661
drag, startPoint x: 186, startPoint y: 494, endPoint x: 75, endPoint y: 483, distance: 111.6
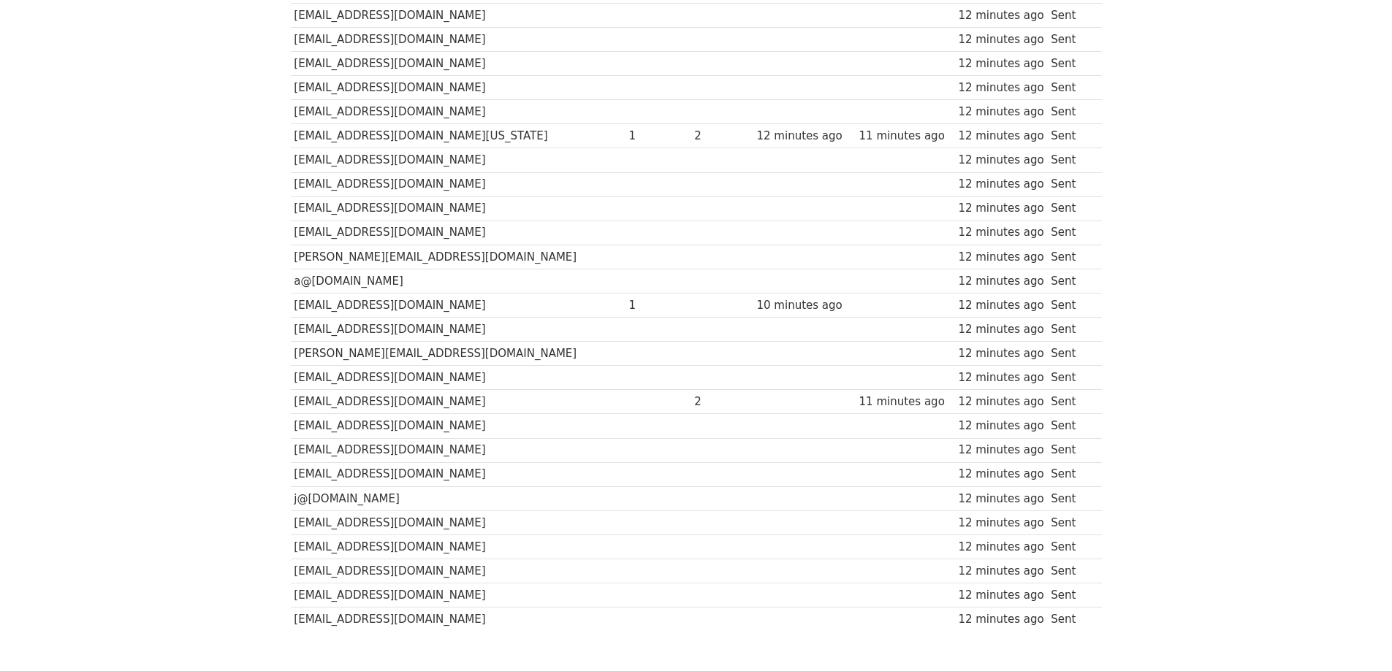
click at [75, 483] on body "MergeMail Campaigns Templates Reports Open Gmail Daily emails left: 0 Help davi…" at bounding box center [696, 17] width 1392 height 1661
drag, startPoint x: 76, startPoint y: 482, endPoint x: 61, endPoint y: 480, distance: 14.8
click at [61, 480] on body "MergeMail Campaigns Templates Reports Open Gmail Daily emails left: 0 Help davi…" at bounding box center [696, 17] width 1392 height 1661
drag, startPoint x: 135, startPoint y: 492, endPoint x: 59, endPoint y: 492, distance: 76.0
click at [59, 492] on body "MergeMail Campaigns Templates Reports Open Gmail Daily emails left: 0 Help davi…" at bounding box center [696, 17] width 1392 height 1661
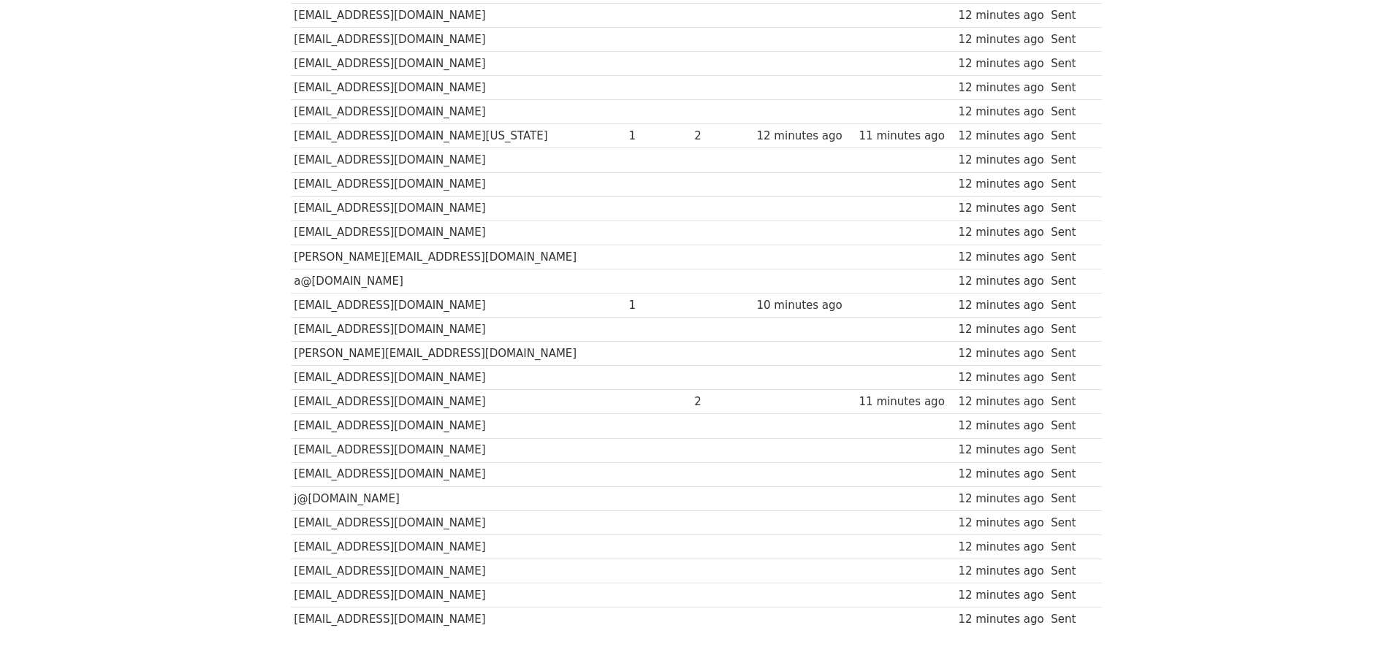
drag, startPoint x: 872, startPoint y: 511, endPoint x: 693, endPoint y: 502, distance: 179.2
click at [753, 511] on td at bounding box center [804, 523] width 102 height 24
drag, startPoint x: 693, startPoint y: 502, endPoint x: 650, endPoint y: 498, distance: 43.3
click at [690, 511] on td at bounding box center [721, 523] width 62 height 24
drag, startPoint x: 653, startPoint y: 498, endPoint x: 546, endPoint y: 506, distance: 107.6
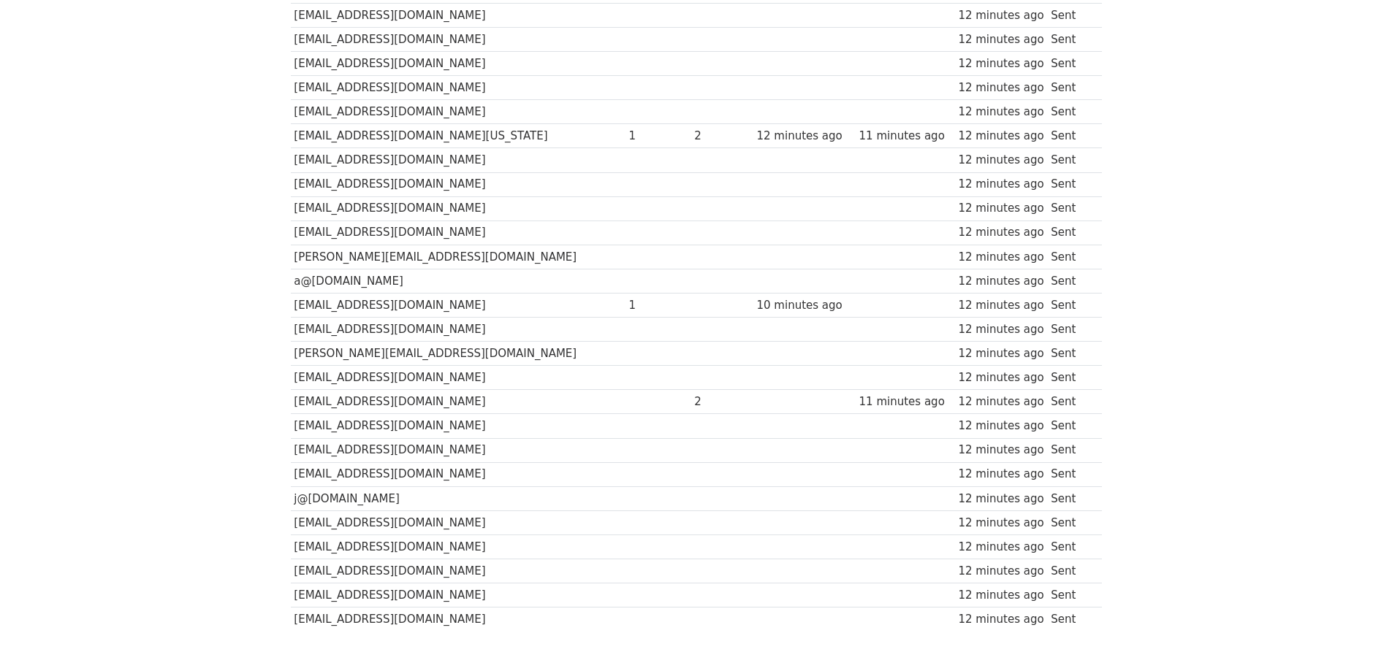
click at [546, 511] on td "[EMAIL_ADDRESS][DOMAIN_NAME]" at bounding box center [458, 523] width 335 height 24
drag, startPoint x: 575, startPoint y: 509, endPoint x: 516, endPoint y: 504, distance: 59.4
click at [516, 511] on td "[EMAIL_ADDRESS][DOMAIN_NAME]" at bounding box center [458, 523] width 335 height 24
drag, startPoint x: 534, startPoint y: 504, endPoint x: 518, endPoint y: 500, distance: 16.5
click at [518, 511] on td "[EMAIL_ADDRESS][DOMAIN_NAME]" at bounding box center [458, 523] width 335 height 24
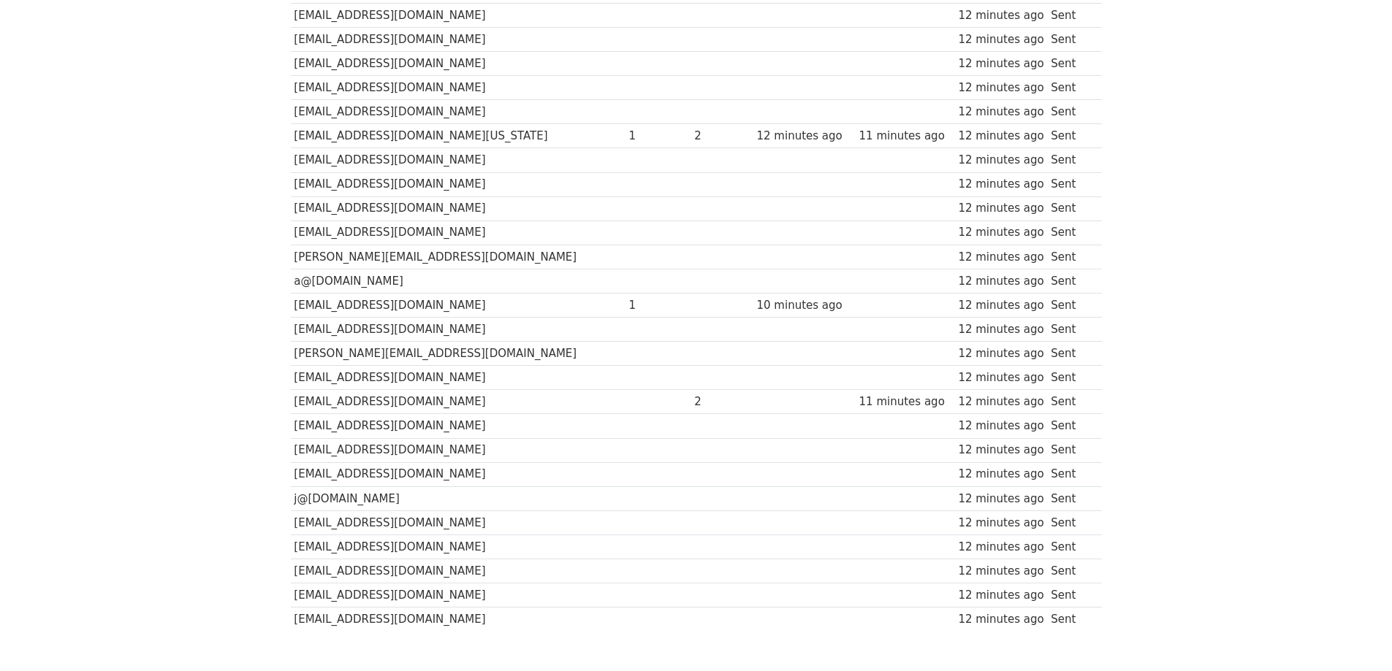
drag, startPoint x: 591, startPoint y: 508, endPoint x: 564, endPoint y: 499, distance: 28.7
click at [625, 511] on td at bounding box center [658, 523] width 66 height 24
drag, startPoint x: 587, startPoint y: 502, endPoint x: 540, endPoint y: 492, distance: 47.7
click at [544, 511] on td "[EMAIL_ADDRESS][DOMAIN_NAME]" at bounding box center [458, 523] width 335 height 24
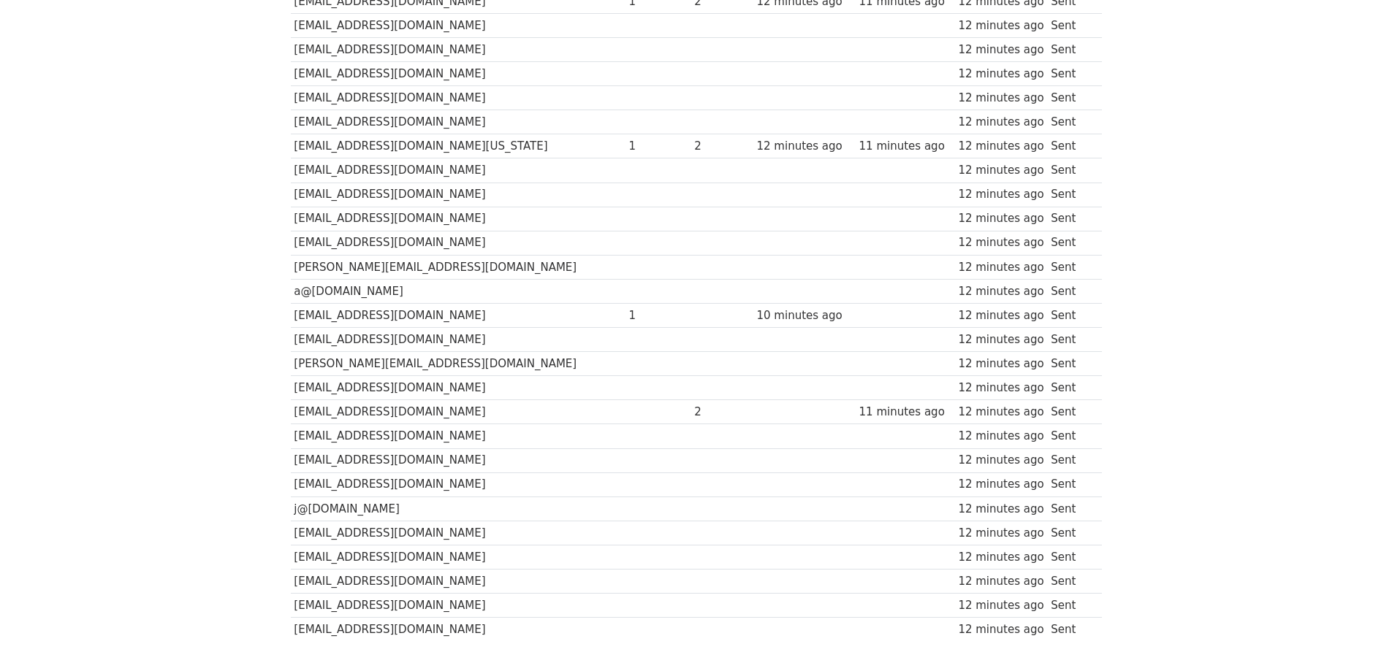
scroll to position [740, 0]
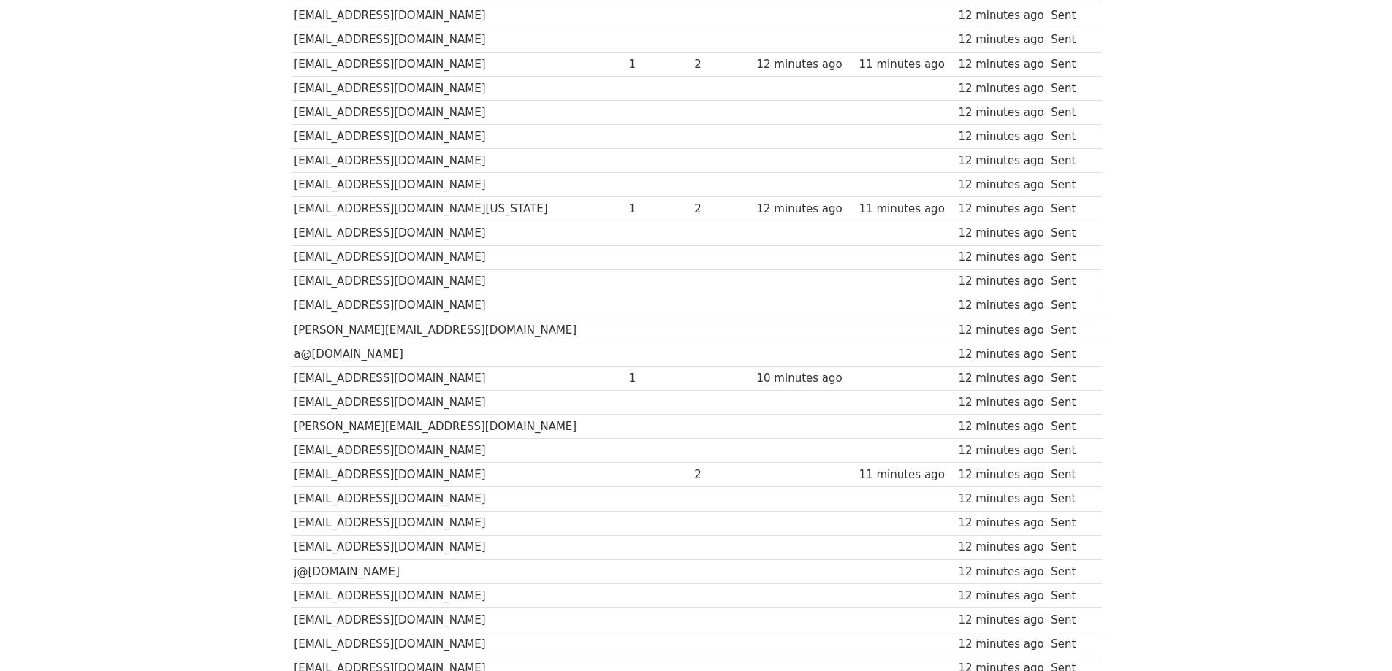
drag, startPoint x: 220, startPoint y: 528, endPoint x: 291, endPoint y: 618, distance: 114.9
click at [179, 524] on body "MergeMail Campaigns Templates Reports Open Gmail Daily emails left: 0 Help davi…" at bounding box center [696, 90] width 1392 height 1661
click at [220, 514] on body "MergeMail Campaigns Templates Reports Open Gmail Daily emails left: 0 Help davi…" at bounding box center [696, 90] width 1392 height 1661
drag, startPoint x: 379, startPoint y: 462, endPoint x: 278, endPoint y: 458, distance: 101.6
click at [283, 456] on div "Recipient ↑ ↓ Opens ↑ ↓ Clicks ↑ ↓ Last opened ↑ ↓ Last clicked ↑ ↓ Sent ↑ ↓ St…" at bounding box center [696, 94] width 833 height 1244
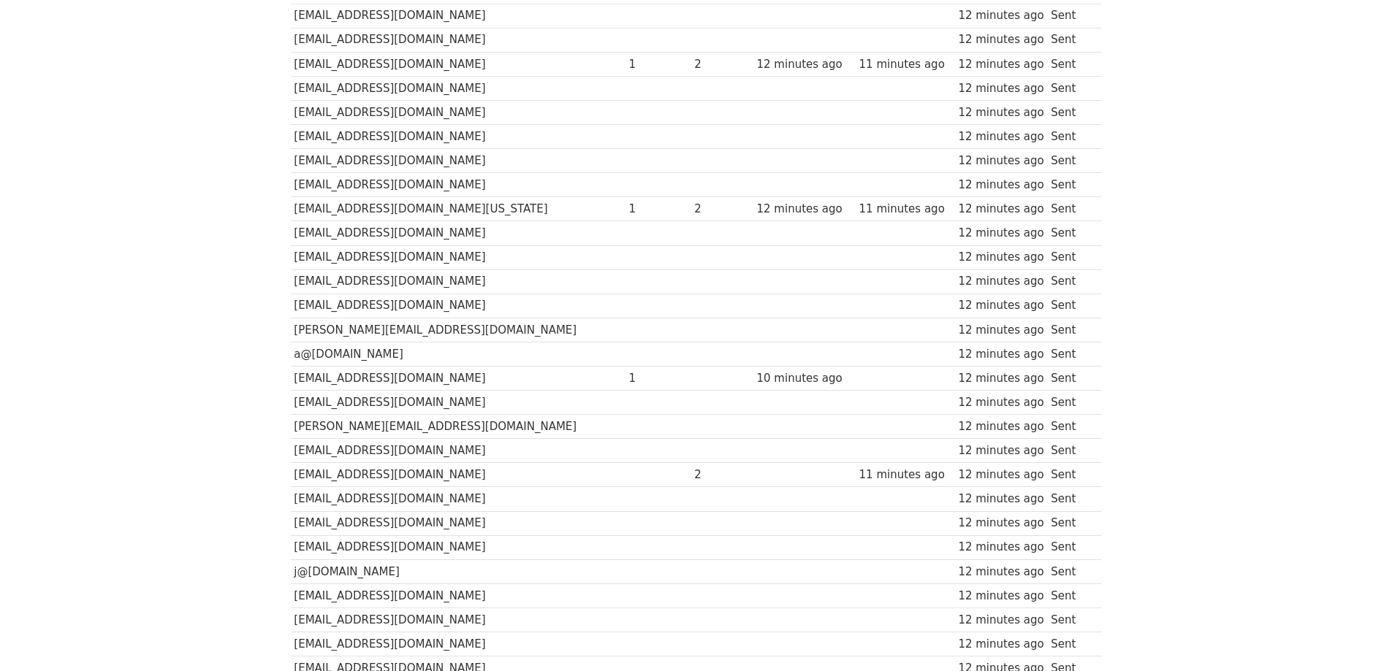
drag, startPoint x: 244, startPoint y: 443, endPoint x: 157, endPoint y: 440, distance: 87.0
click at [157, 440] on body "MergeMail Campaigns Templates Reports Open Gmail Daily emails left: 0 Help davi…" at bounding box center [696, 90] width 1392 height 1661
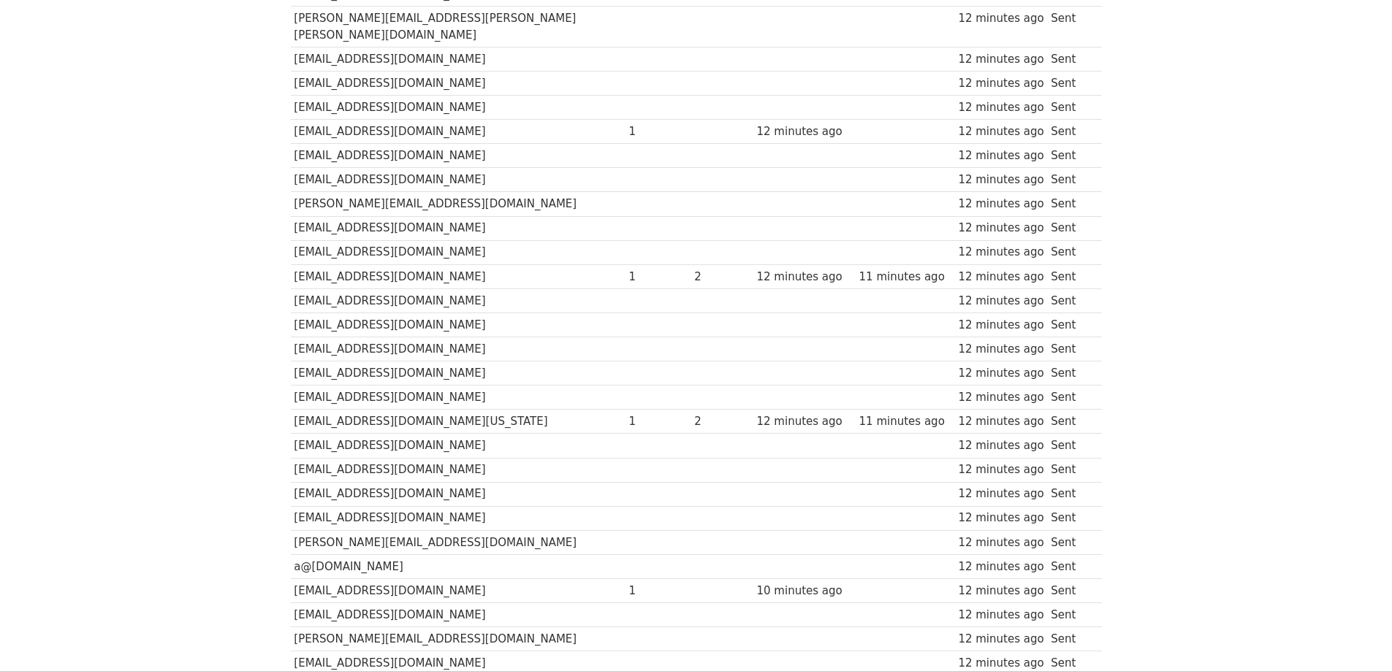
scroll to position [521, 0]
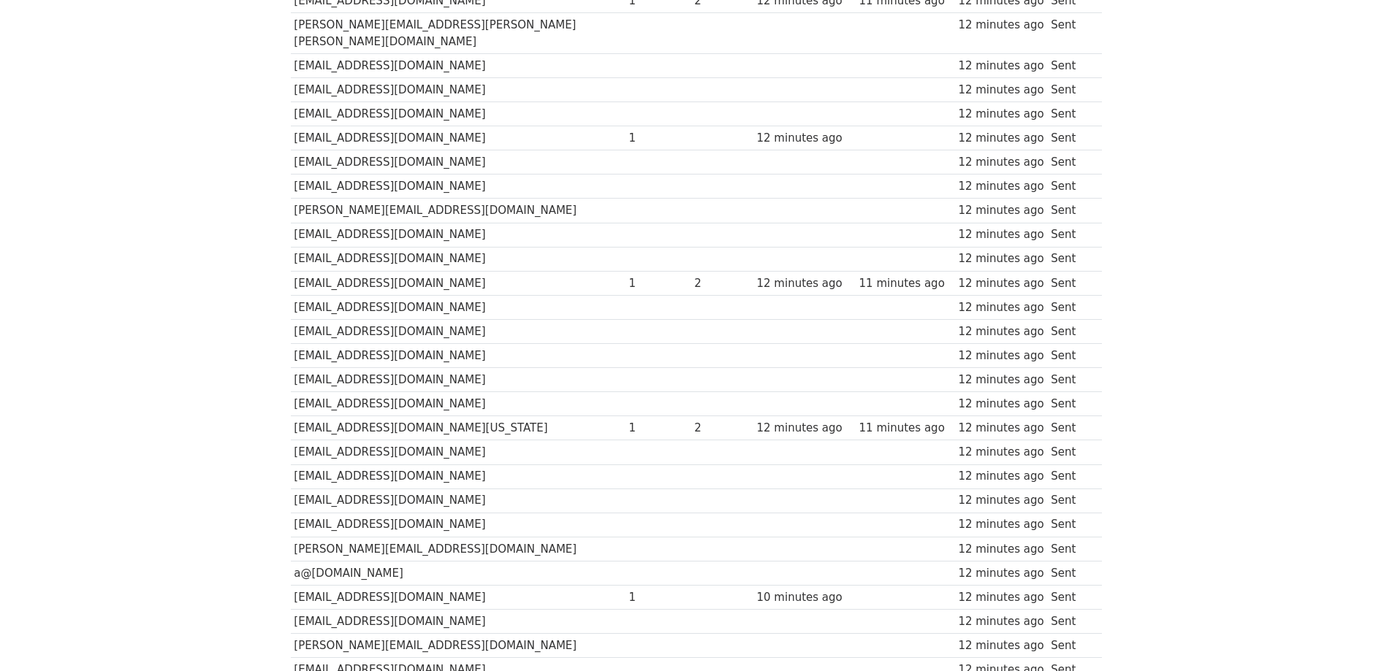
drag, startPoint x: 188, startPoint y: 458, endPoint x: 120, endPoint y: 475, distance: 70.0
click at [120, 475] on body "MergeMail Campaigns Templates Reports Open Gmail Daily emails left: 0 Help davi…" at bounding box center [696, 309] width 1392 height 1661
drag, startPoint x: 174, startPoint y: 476, endPoint x: 124, endPoint y: 481, distance: 50.0
click at [124, 481] on body "MergeMail Campaigns Templates Reports Open Gmail Daily emails left: 0 Help davi…" at bounding box center [696, 309] width 1392 height 1661
drag, startPoint x: 208, startPoint y: 474, endPoint x: 189, endPoint y: 473, distance: 19.1
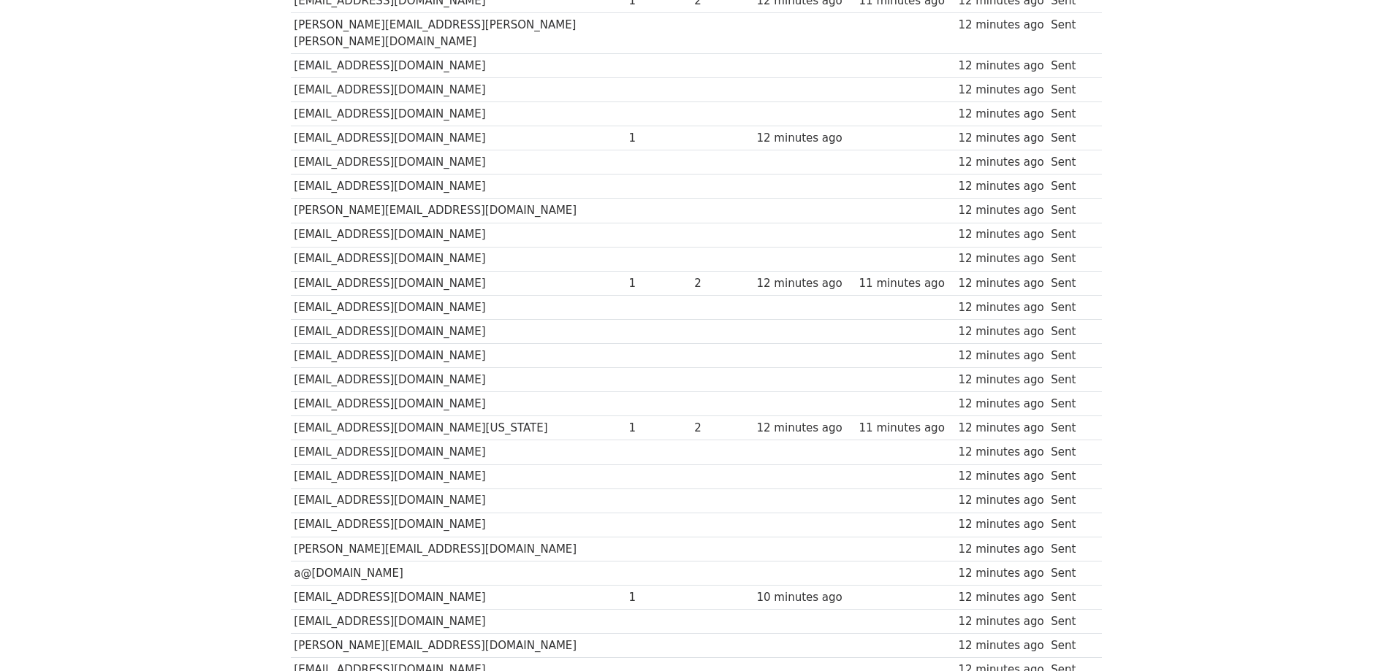
click at [189, 473] on body "MergeMail Campaigns Templates Reports Open Gmail Daily emails left: 0 Help davi…" at bounding box center [696, 309] width 1392 height 1661
drag, startPoint x: 245, startPoint y: 470, endPoint x: 232, endPoint y: 469, distance: 12.5
click at [232, 469] on body "MergeMail Campaigns Templates Reports Open Gmail Daily emails left: 0 Help davi…" at bounding box center [696, 309] width 1392 height 1661
drag, startPoint x: 231, startPoint y: 469, endPoint x: 189, endPoint y: 469, distance: 41.6
click at [189, 470] on body "MergeMail Campaigns Templates Reports Open Gmail Daily emails left: 0 Help davi…" at bounding box center [696, 309] width 1392 height 1661
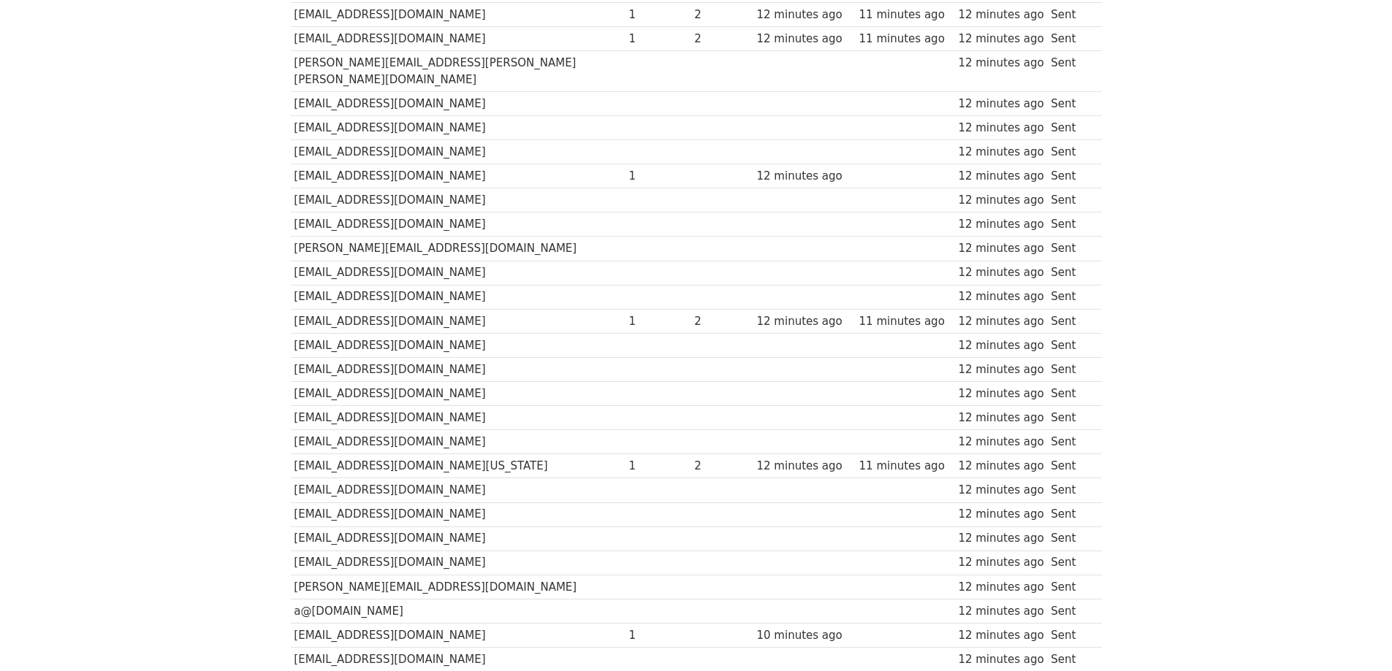
scroll to position [448, 0]
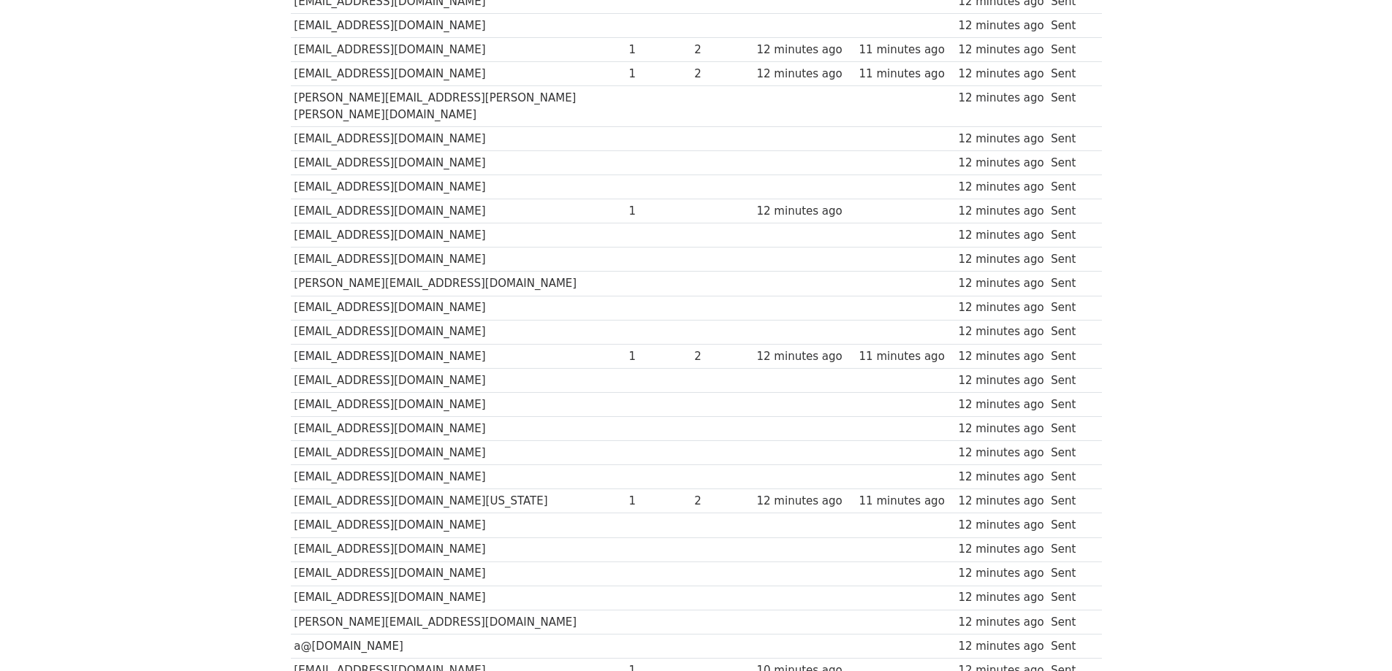
drag, startPoint x: 327, startPoint y: 337, endPoint x: 362, endPoint y: 357, distance: 40.6
click at [327, 344] on td "[EMAIL_ADDRESS][DOMAIN_NAME]" at bounding box center [458, 356] width 335 height 24
drag, startPoint x: 457, startPoint y: 375, endPoint x: 410, endPoint y: 376, distance: 47.5
click at [410, 392] on td "found@kyliespooner.com" at bounding box center [458, 404] width 335 height 24
drag, startPoint x: 521, startPoint y: 378, endPoint x: 473, endPoint y: 375, distance: 48.3
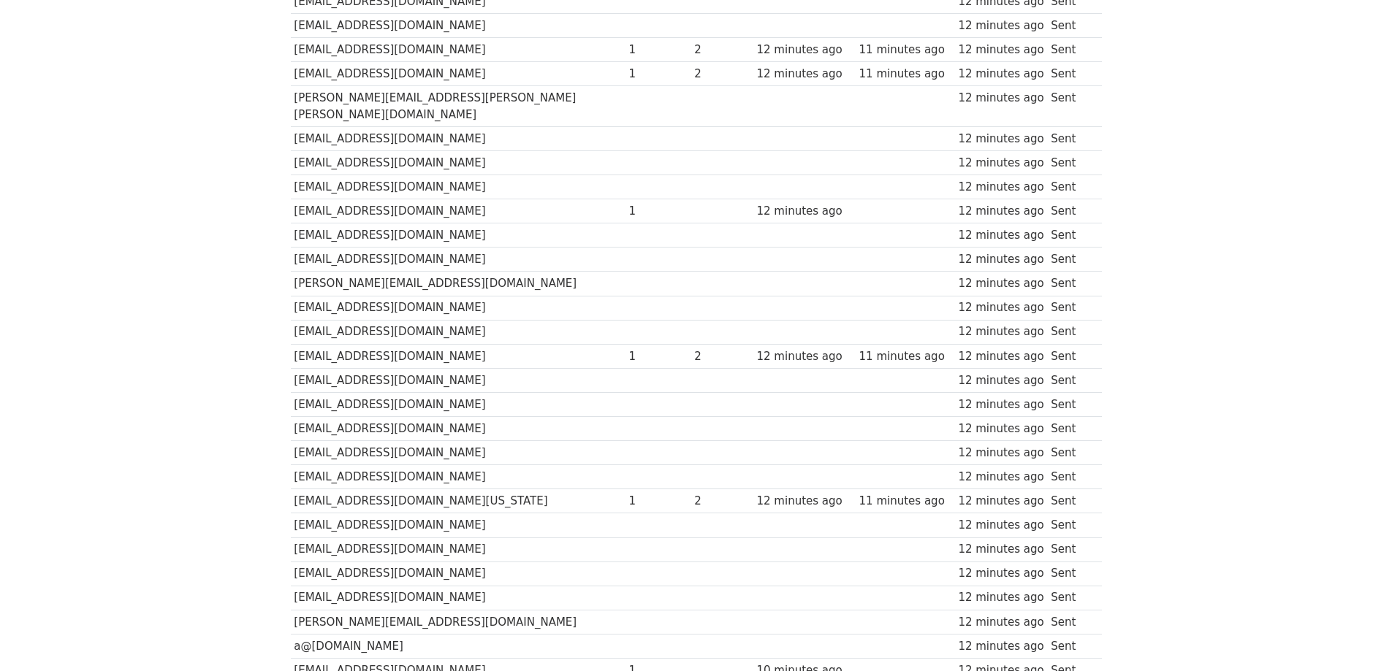
click at [473, 392] on td "found@kyliespooner.com" at bounding box center [458, 404] width 335 height 24
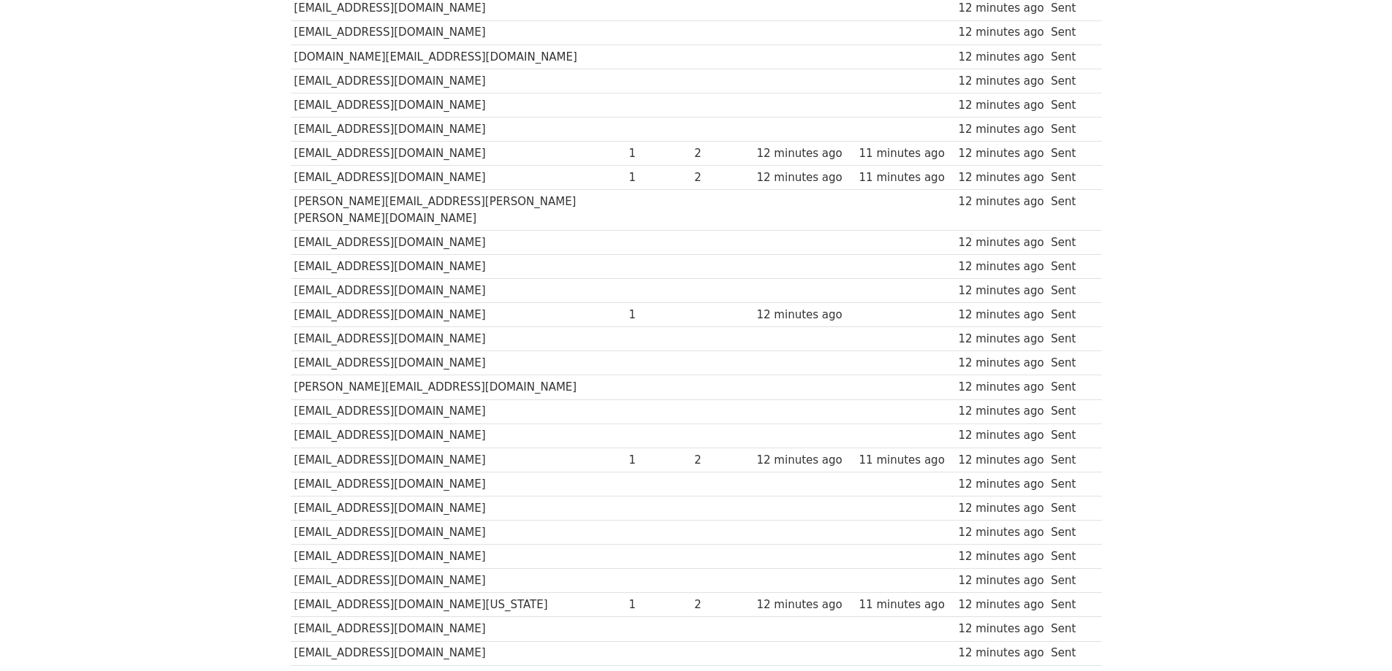
scroll to position [302, 0]
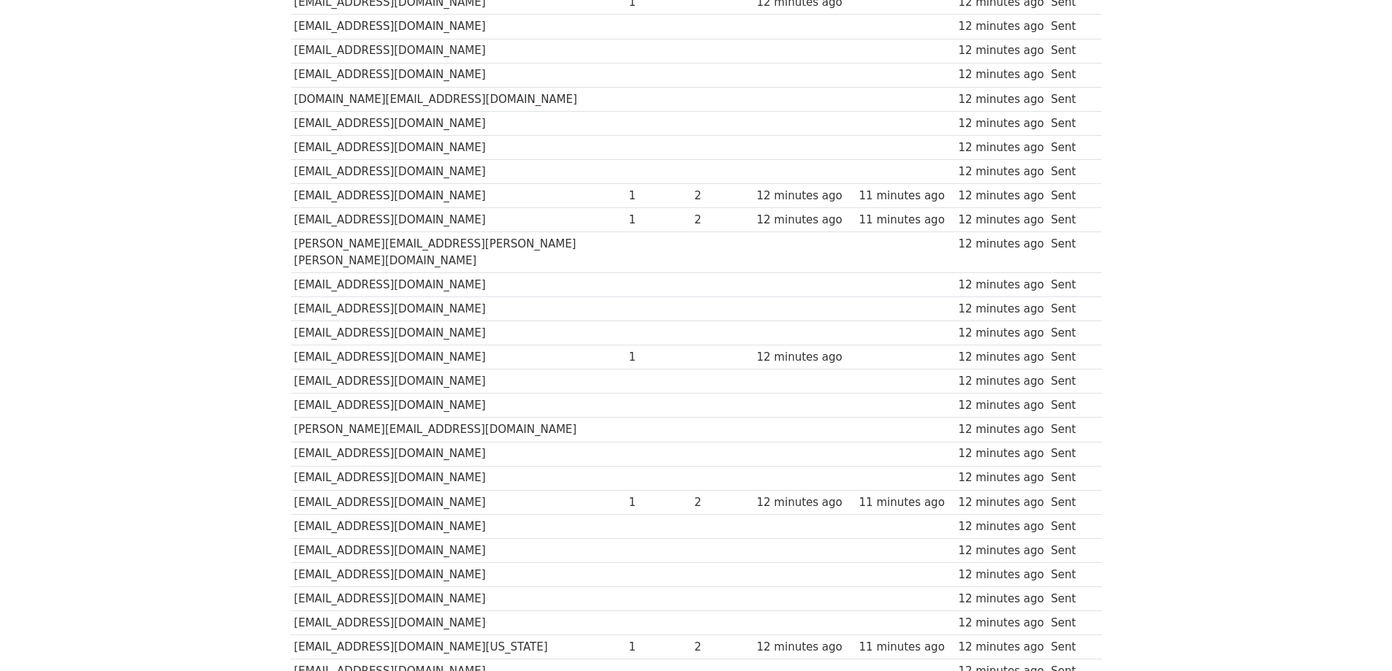
drag, startPoint x: 526, startPoint y: 375, endPoint x: 451, endPoint y: 375, distance: 74.5
click at [451, 375] on td "info@camplifestyle.ca" at bounding box center [458, 382] width 335 height 24
click at [0, 433] on body "MergeMail Campaigns Templates Reports Open Gmail Daily emails left: 0 Help davi…" at bounding box center [696, 528] width 1392 height 1661
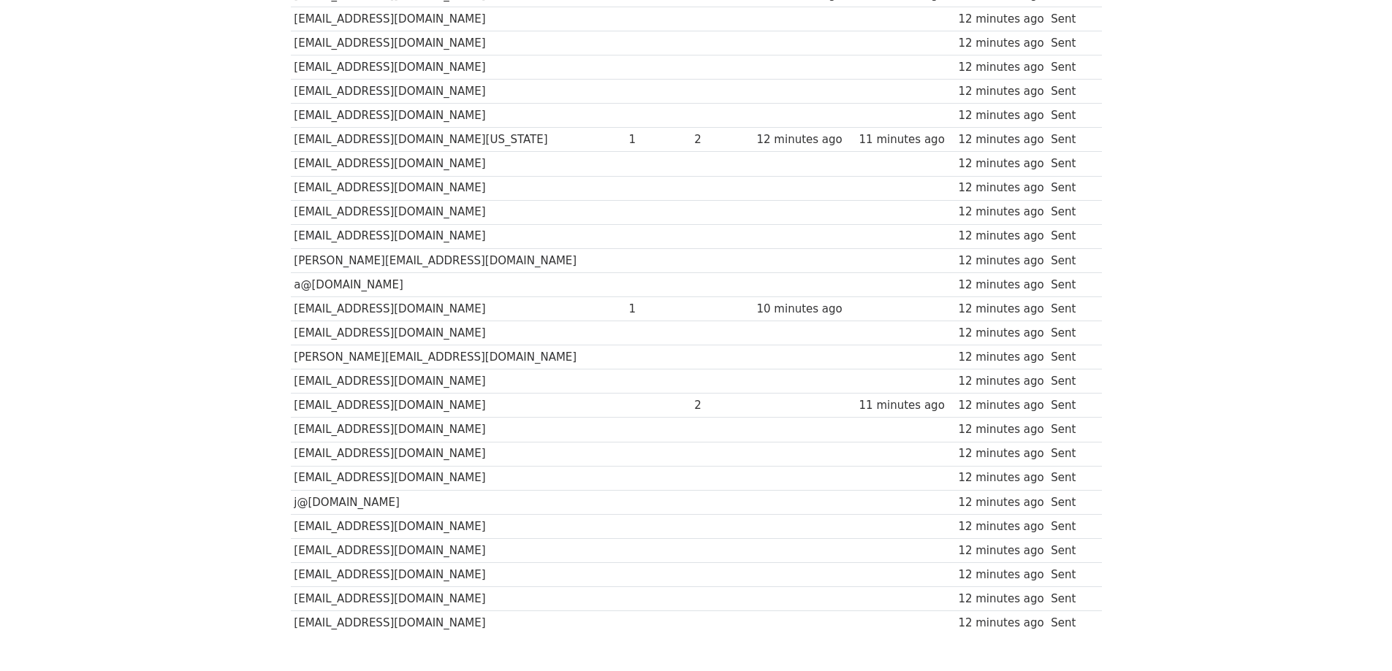
scroll to position [886, 0]
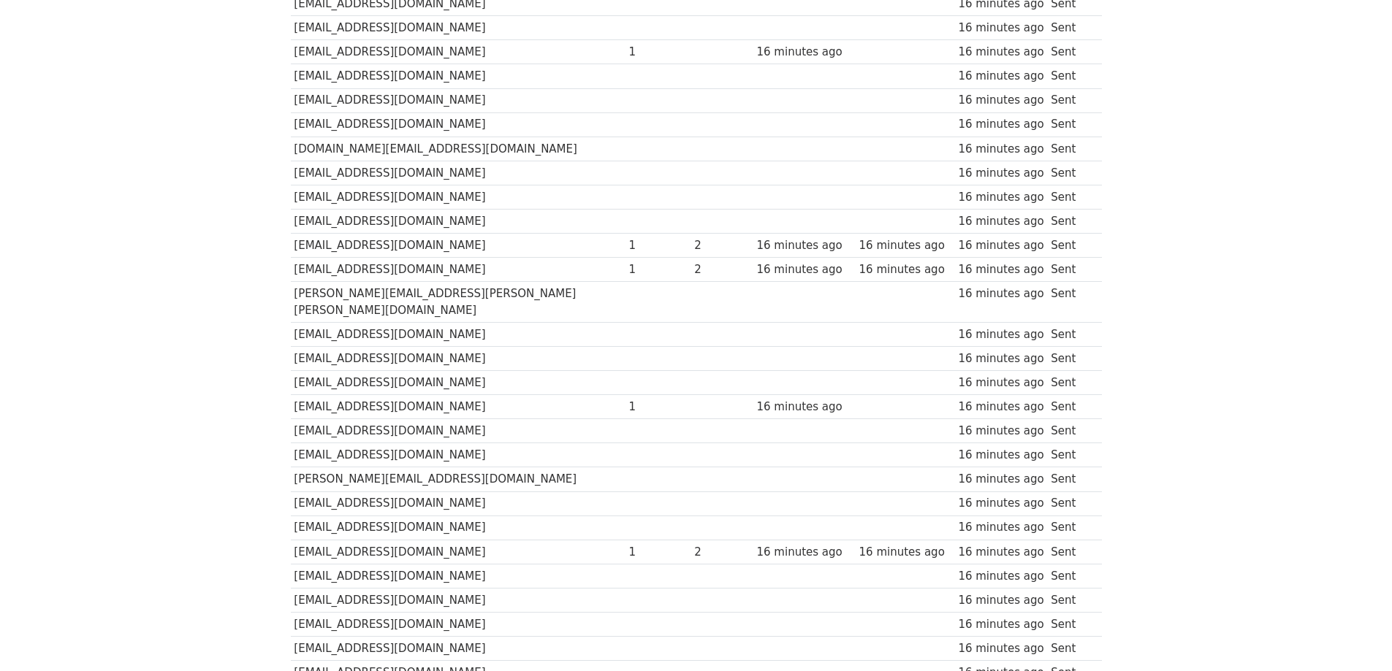
scroll to position [78, 0]
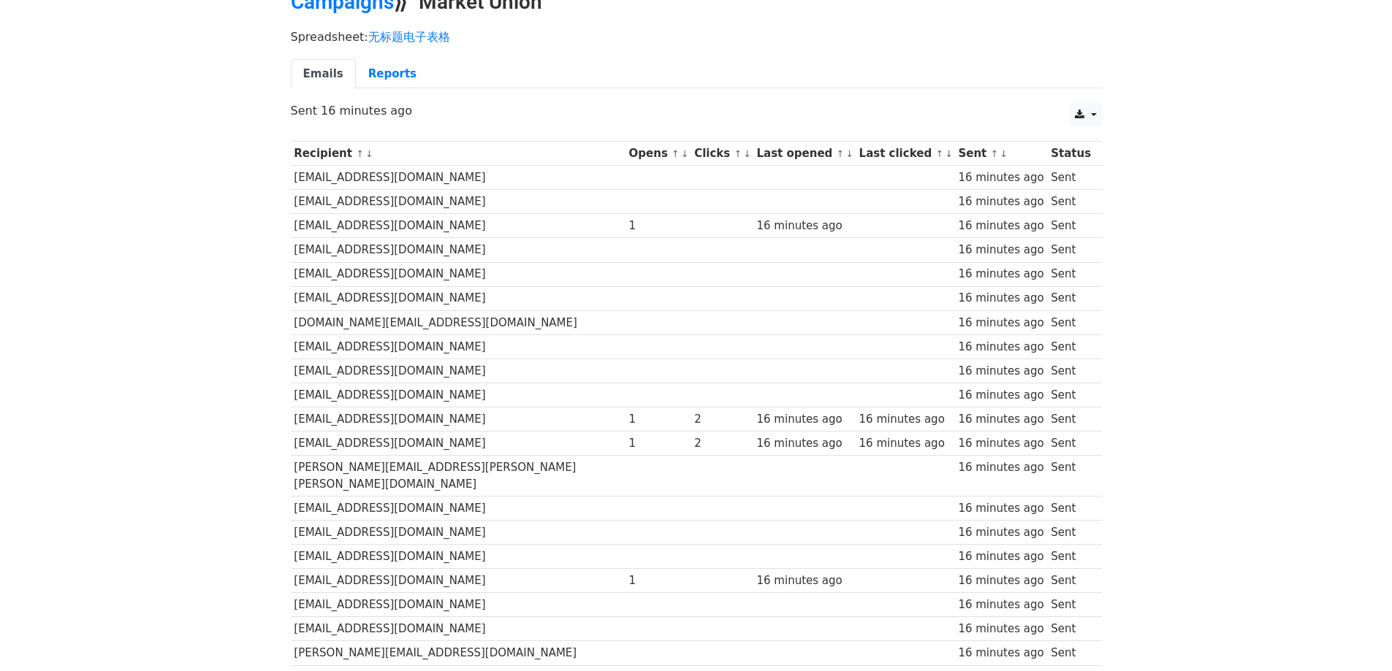
drag, startPoint x: 163, startPoint y: 284, endPoint x: 115, endPoint y: 278, distance: 47.9
click at [373, 71] on link "Reports" at bounding box center [392, 74] width 73 height 30
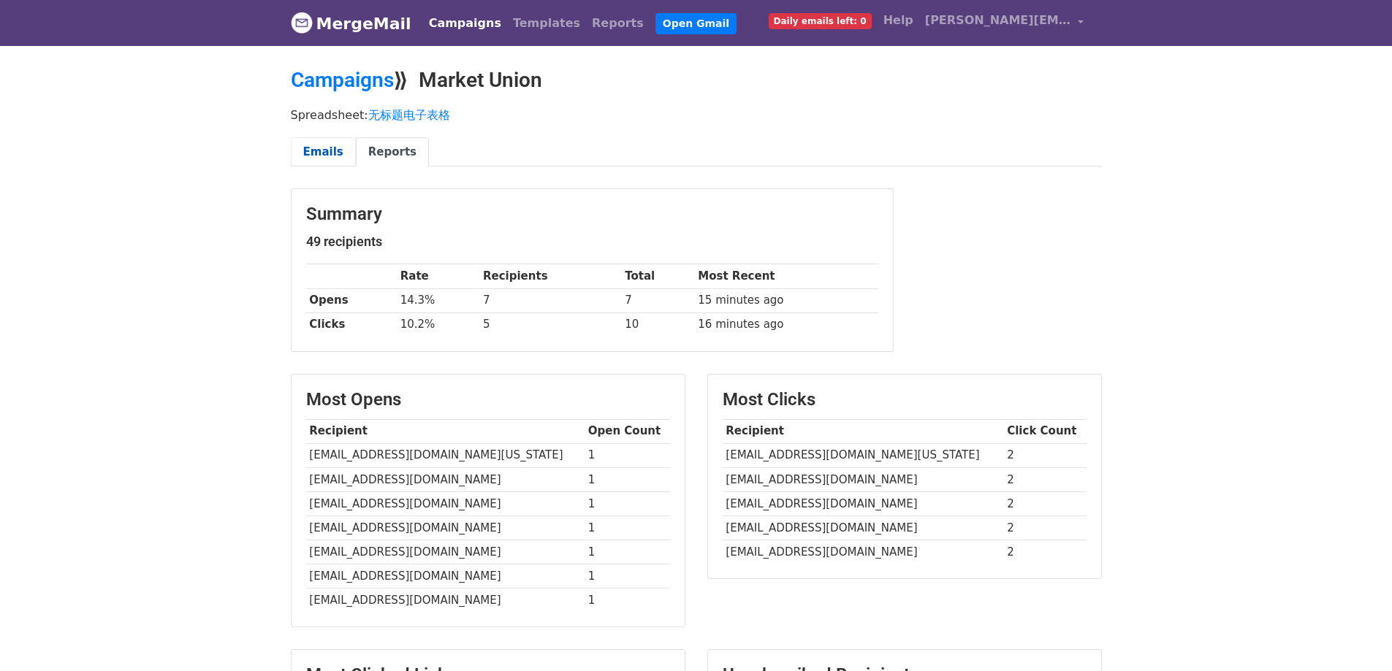
click at [314, 163] on link "Emails" at bounding box center [323, 152] width 65 height 30
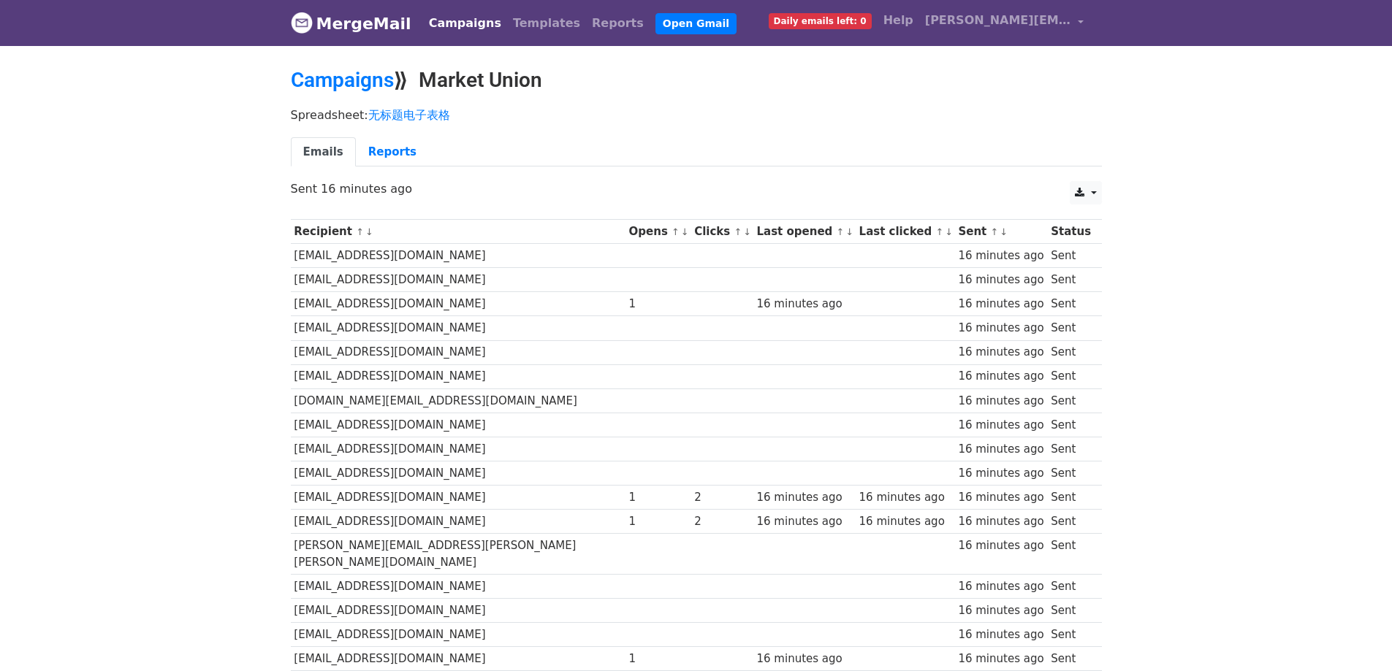
drag, startPoint x: 463, startPoint y: 386, endPoint x: 388, endPoint y: 382, distance: 75.4
click at [388, 382] on td "service@indigo.ca" at bounding box center [458, 377] width 335 height 24
drag, startPoint x: 505, startPoint y: 380, endPoint x: 423, endPoint y: 380, distance: 81.8
click at [423, 380] on td "service@indigo.ca" at bounding box center [458, 377] width 335 height 24
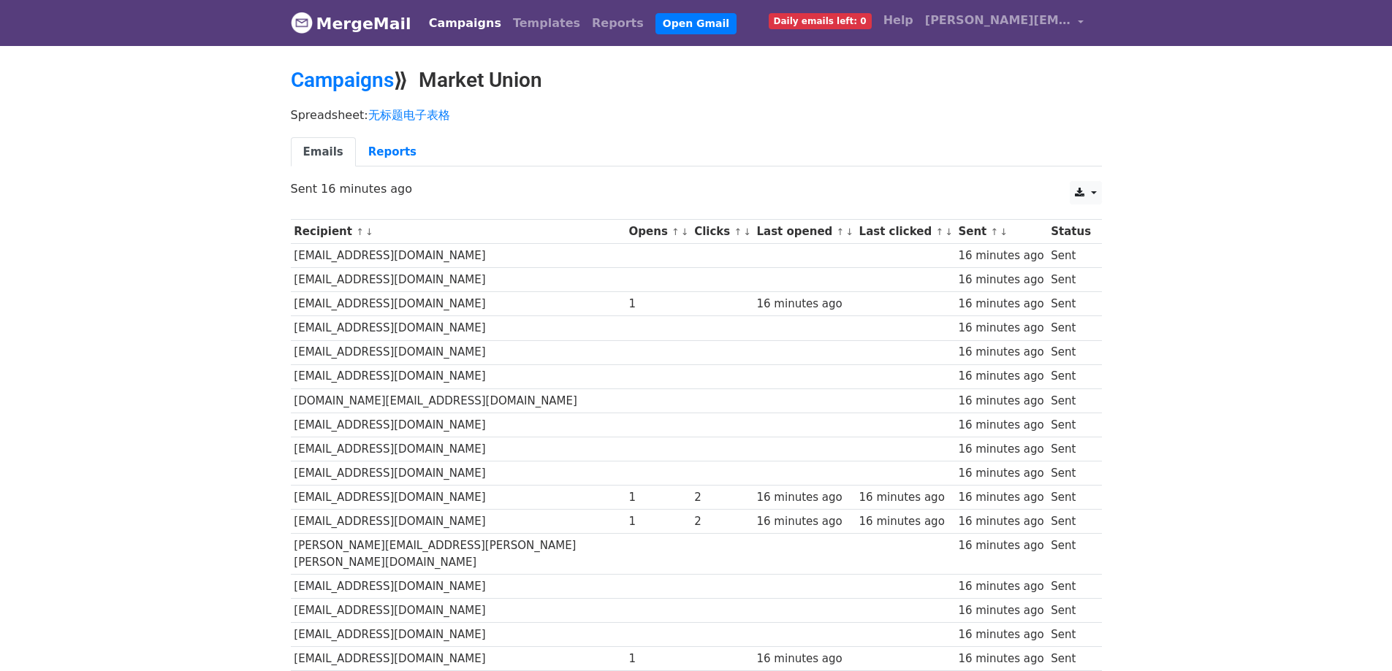
click at [478, 444] on td "repinfo@takobia.com" at bounding box center [458, 449] width 335 height 24
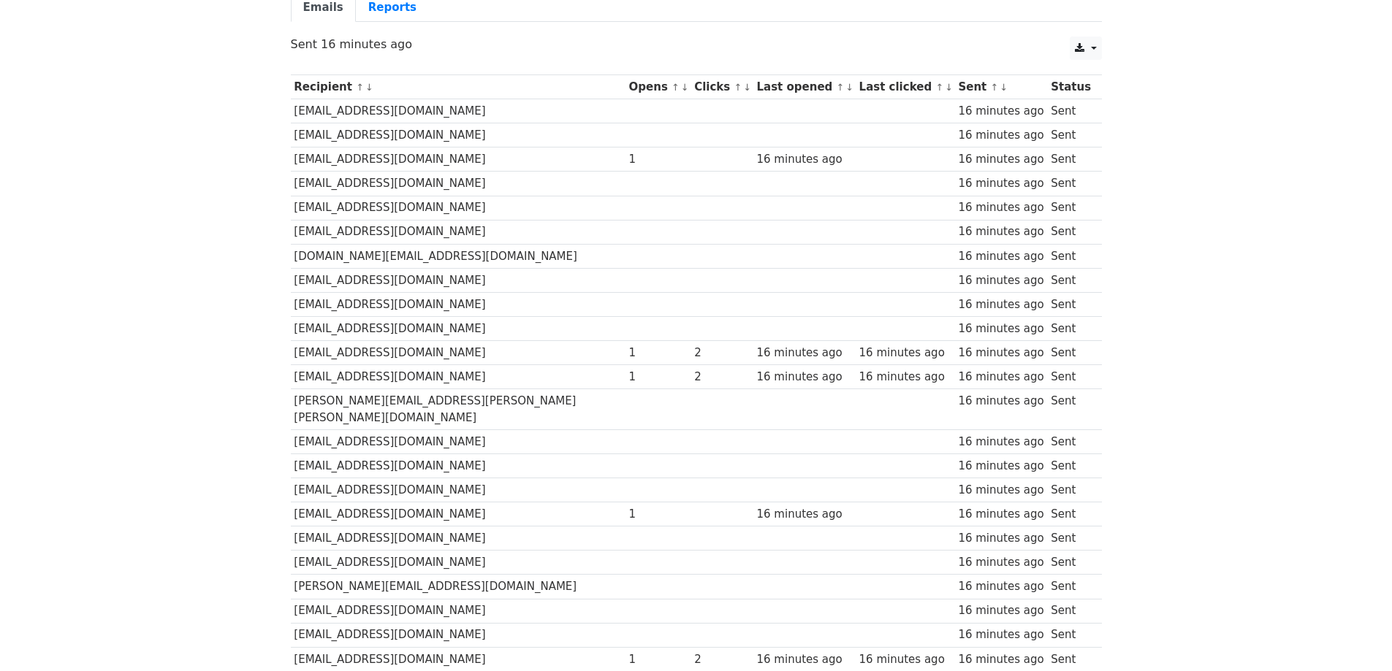
scroll to position [146, 0]
drag, startPoint x: 782, startPoint y: 172, endPoint x: 635, endPoint y: 172, distance: 146.8
click at [690, 172] on td at bounding box center [721, 182] width 62 height 24
drag, startPoint x: 712, startPoint y: 207, endPoint x: 654, endPoint y: 204, distance: 57.8
click at [690, 201] on td at bounding box center [721, 206] width 62 height 24
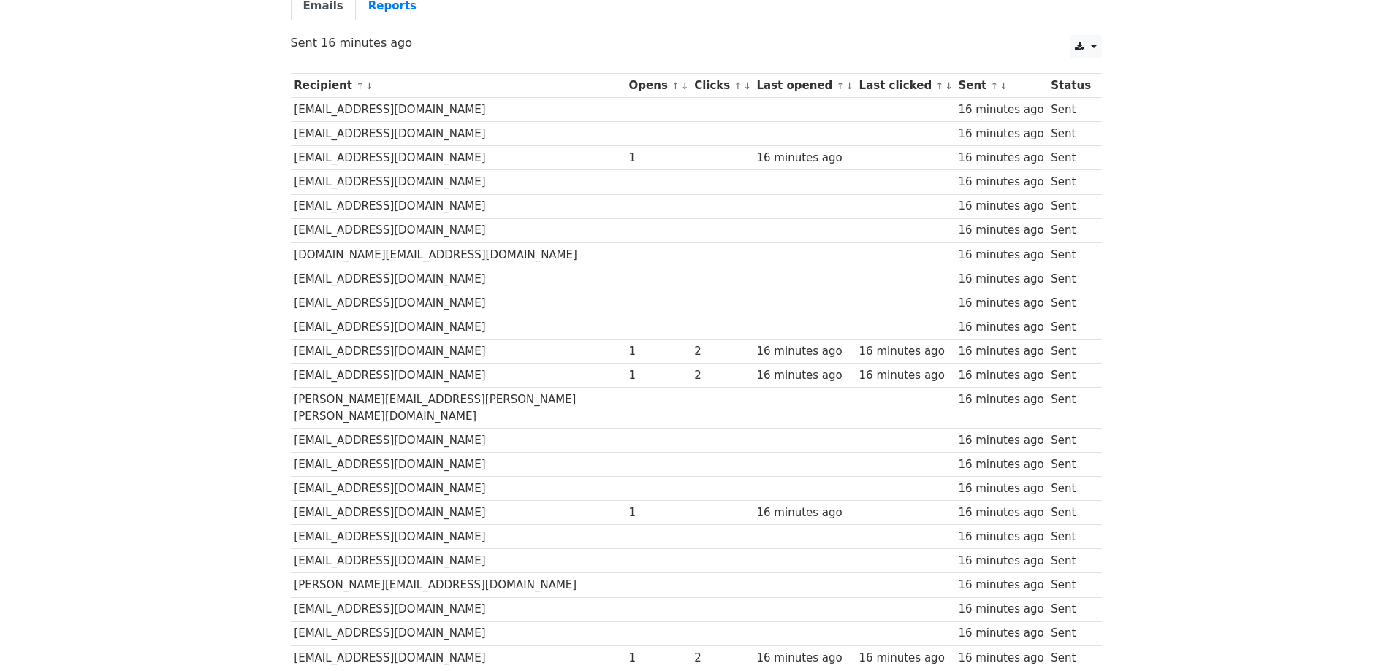
drag, startPoint x: 697, startPoint y: 219, endPoint x: 623, endPoint y: 216, distance: 73.9
click at [625, 213] on td at bounding box center [658, 206] width 66 height 24
drag, startPoint x: 677, startPoint y: 240, endPoint x: 622, endPoint y: 218, distance: 59.7
click at [625, 218] on td at bounding box center [658, 230] width 66 height 24
drag, startPoint x: 678, startPoint y: 227, endPoint x: 633, endPoint y: 207, distance: 49.0
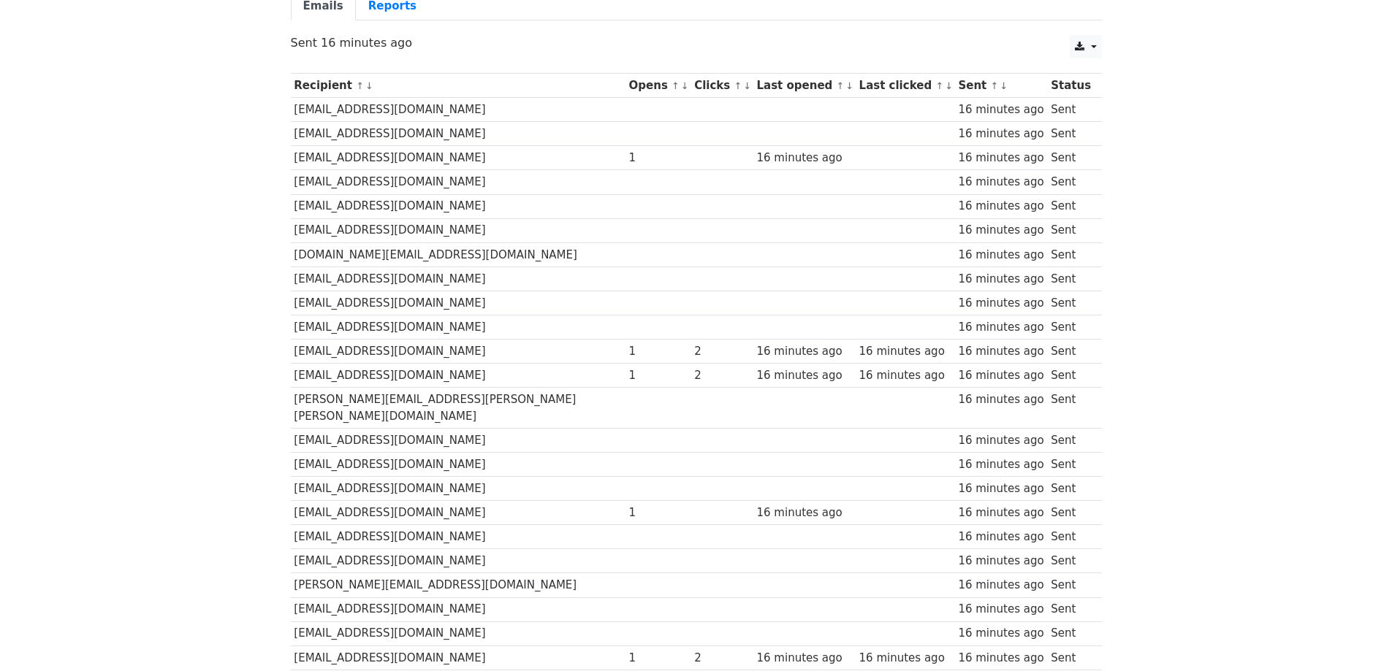
click at [690, 220] on td at bounding box center [721, 230] width 62 height 24
drag, startPoint x: 752, startPoint y: 264, endPoint x: 679, endPoint y: 256, distance: 73.5
click at [690, 256] on td at bounding box center [721, 255] width 62 height 24
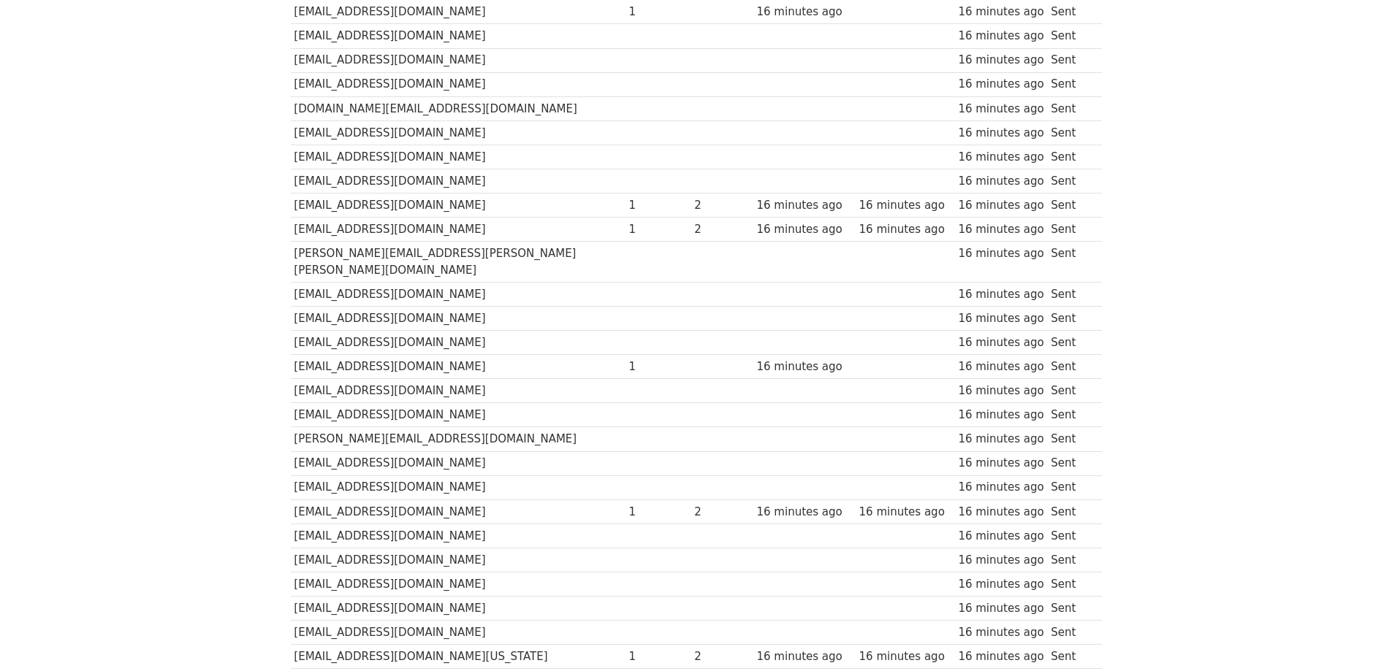
scroll to position [365, 0]
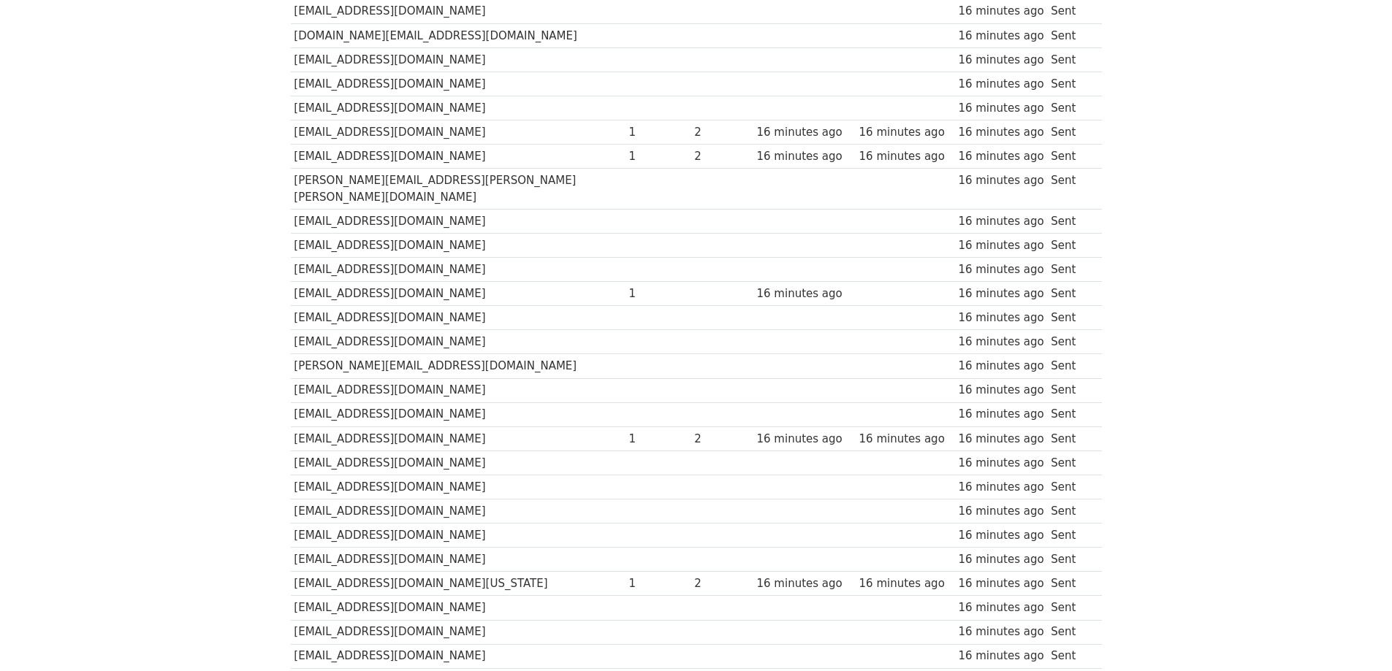
click at [482, 575] on td "[EMAIL_ADDRESS][DOMAIN_NAME][US_STATE]" at bounding box center [458, 584] width 335 height 24
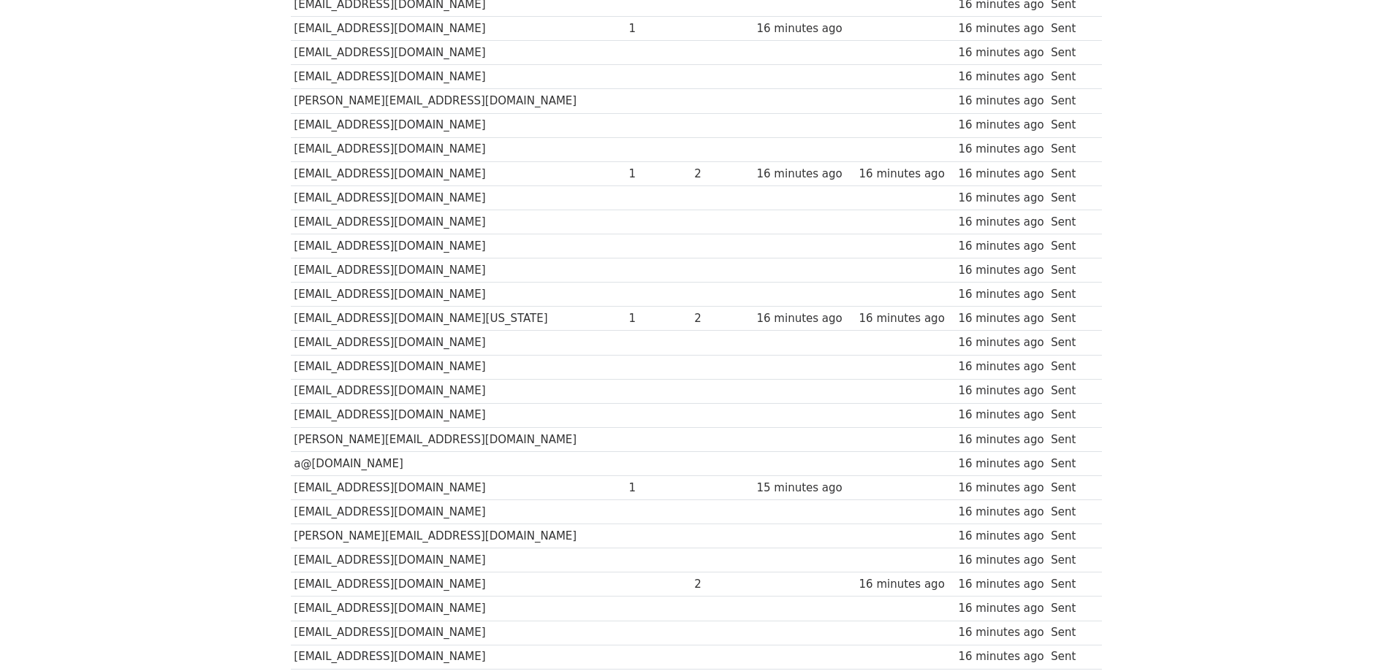
scroll to position [657, 0]
